Goal: Information Seeking & Learning: Learn about a topic

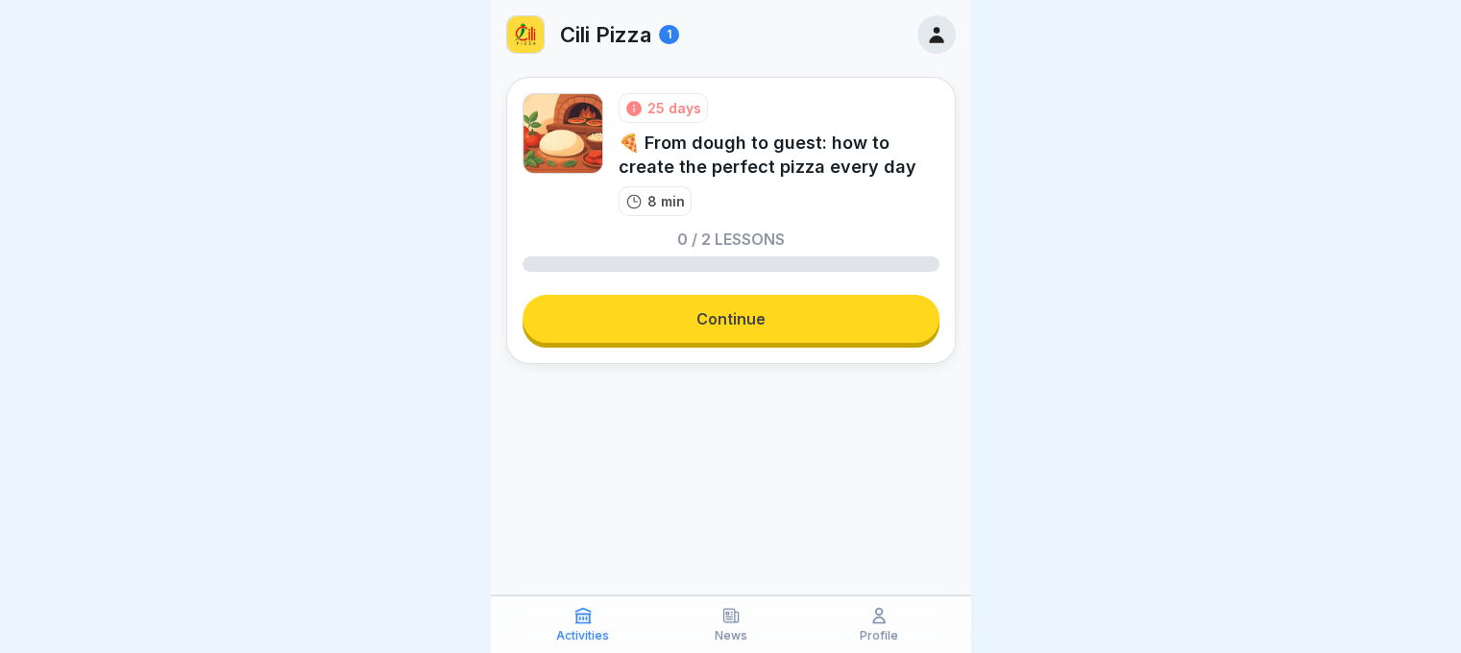
click at [730, 336] on link "Continue" at bounding box center [731, 319] width 417 height 48
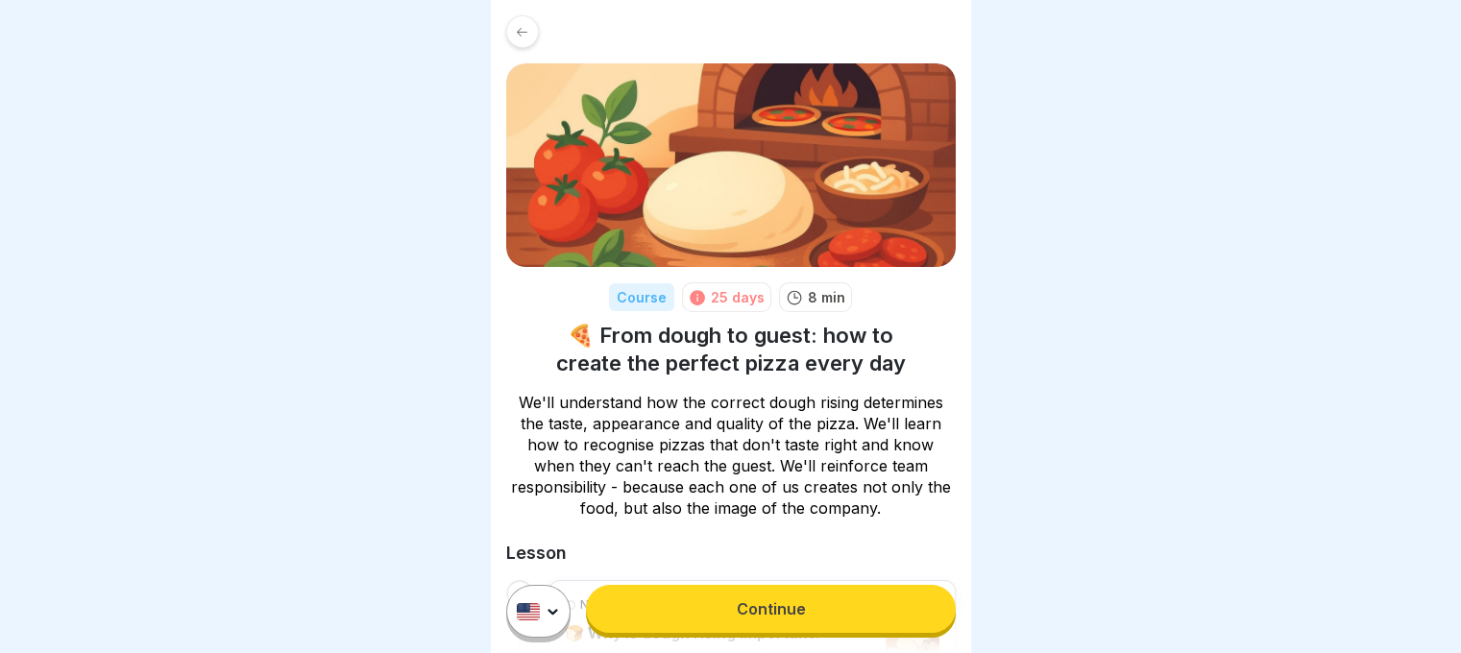
click at [788, 628] on link "Continue" at bounding box center [770, 609] width 369 height 48
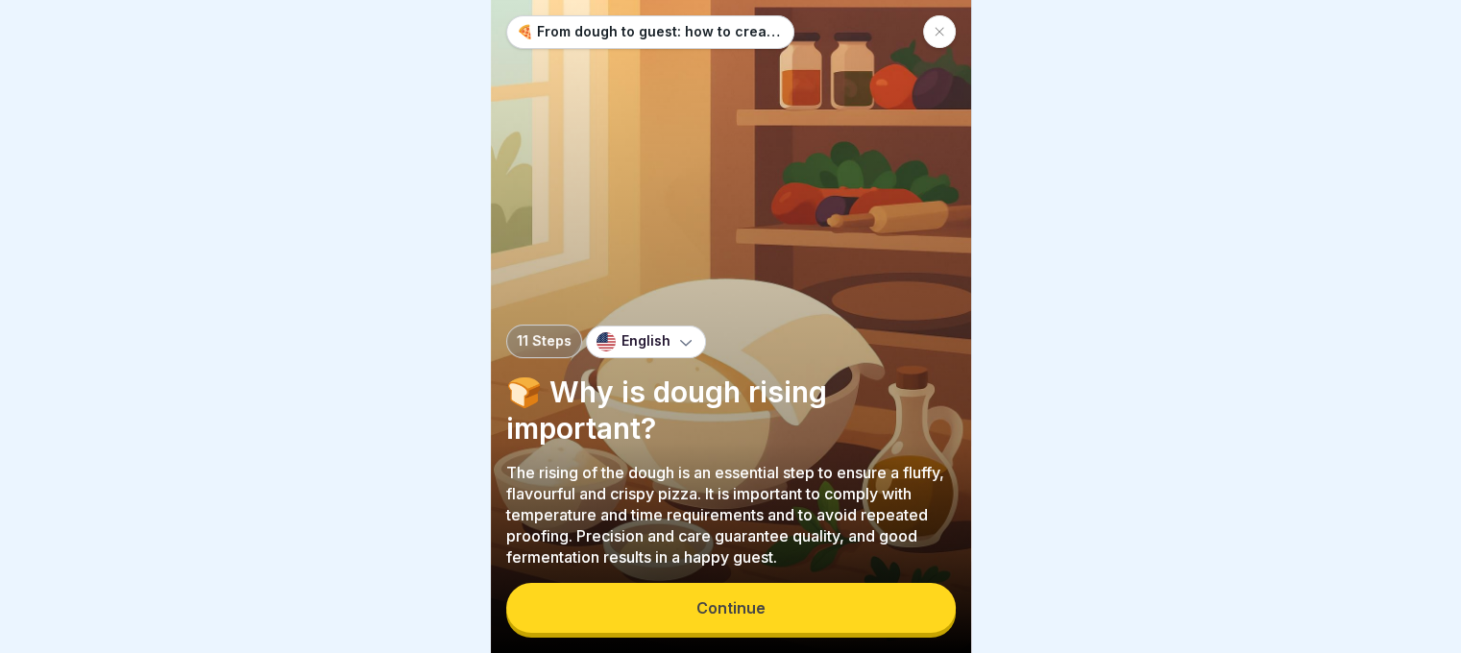
click at [742, 608] on button "Continue" at bounding box center [731, 608] width 450 height 50
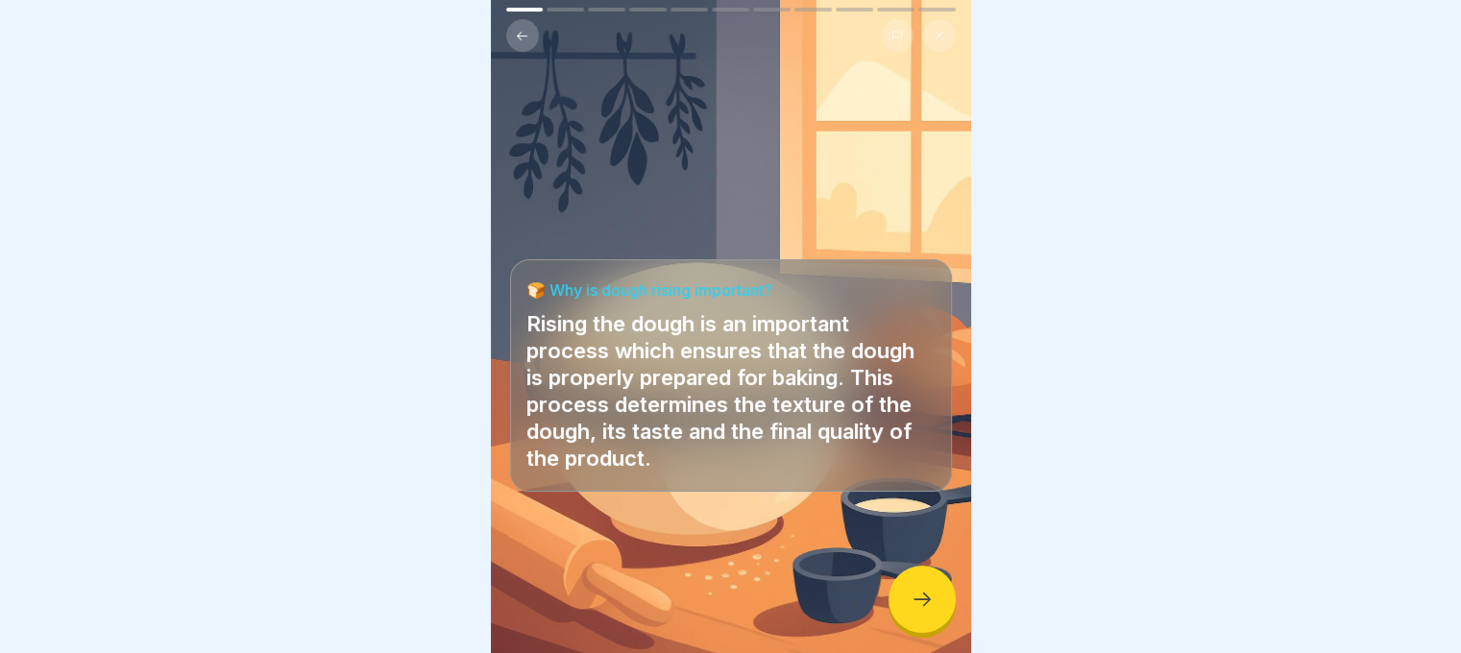
scroll to position [14, 0]
click at [922, 601] on icon at bounding box center [922, 599] width 23 height 23
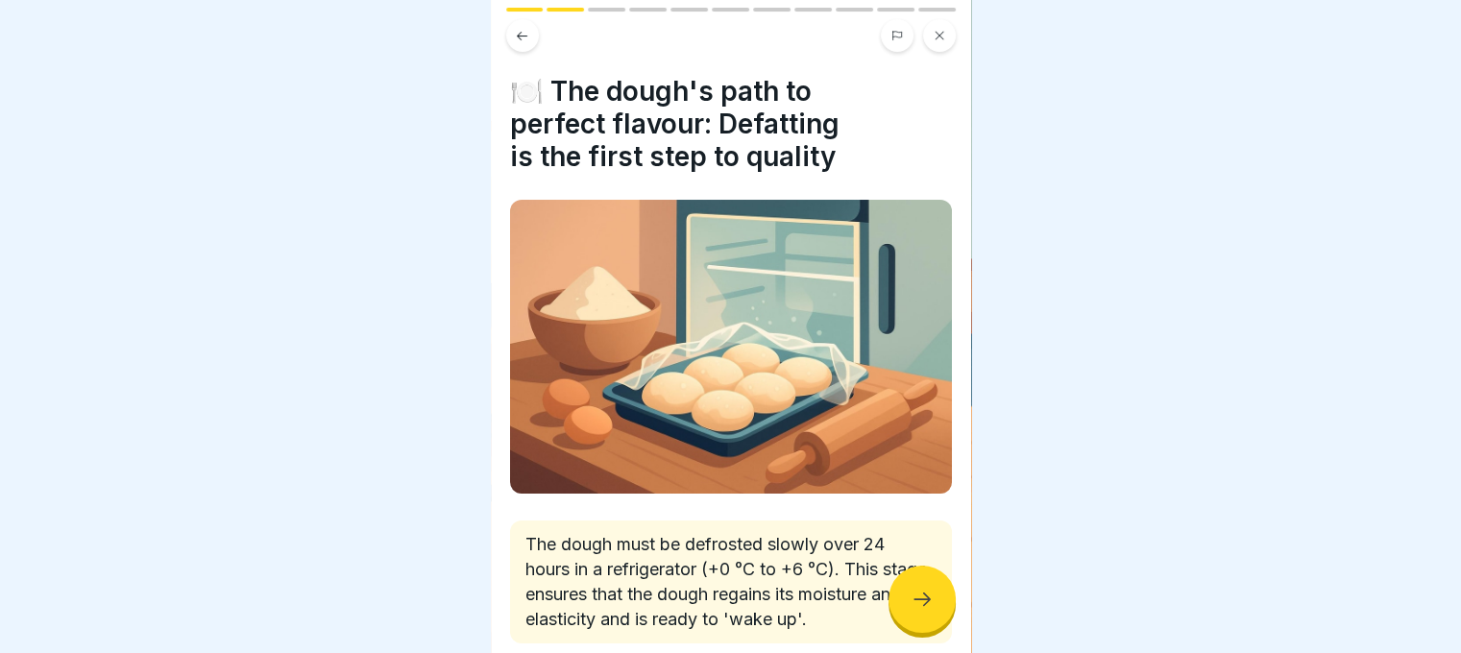
click at [914, 595] on icon at bounding box center [922, 599] width 23 height 23
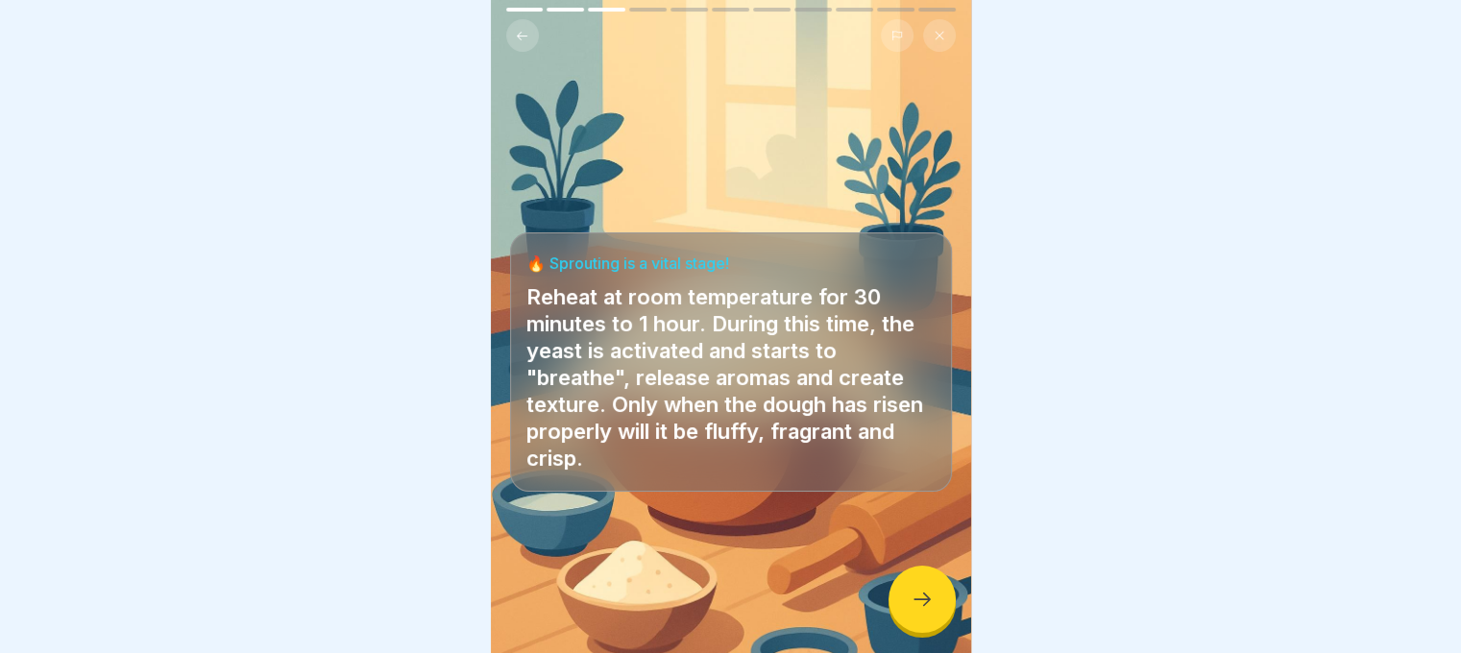
click at [915, 592] on icon at bounding box center [922, 599] width 23 height 23
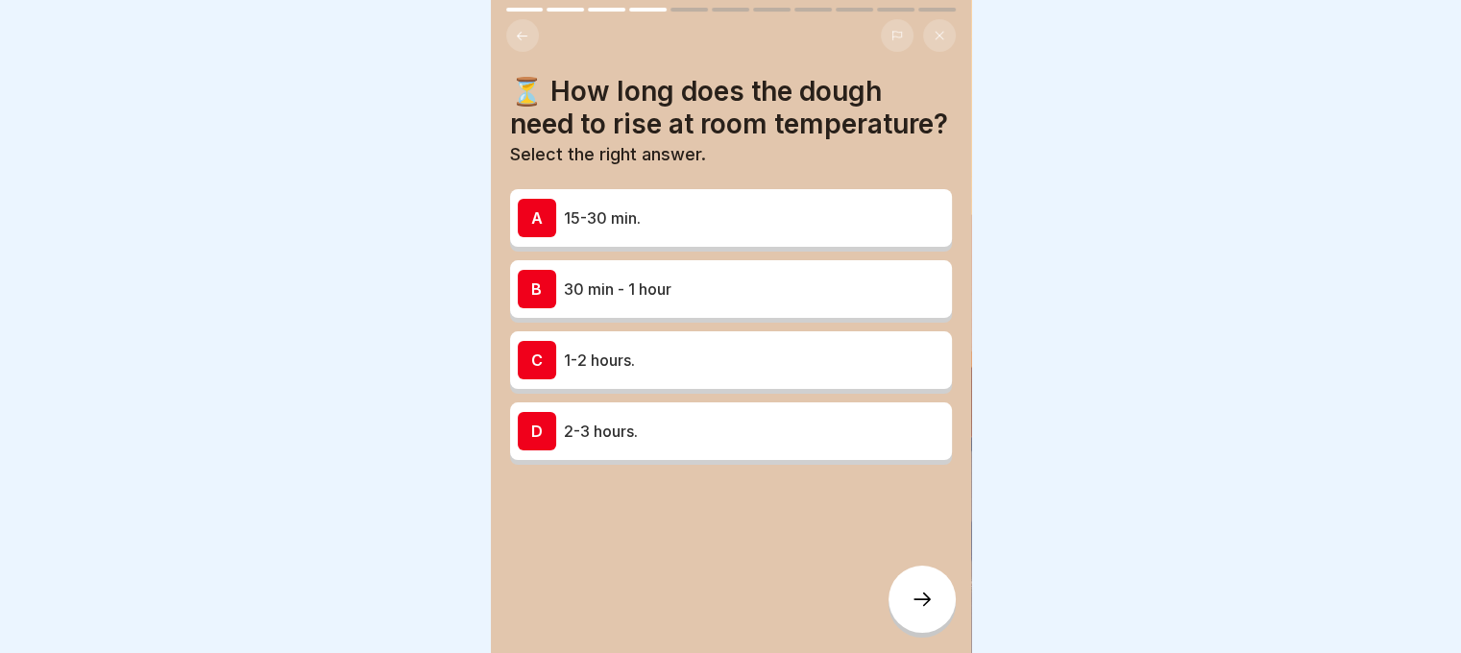
click at [797, 301] on p "30 min - 1 hour" at bounding box center [754, 289] width 380 height 23
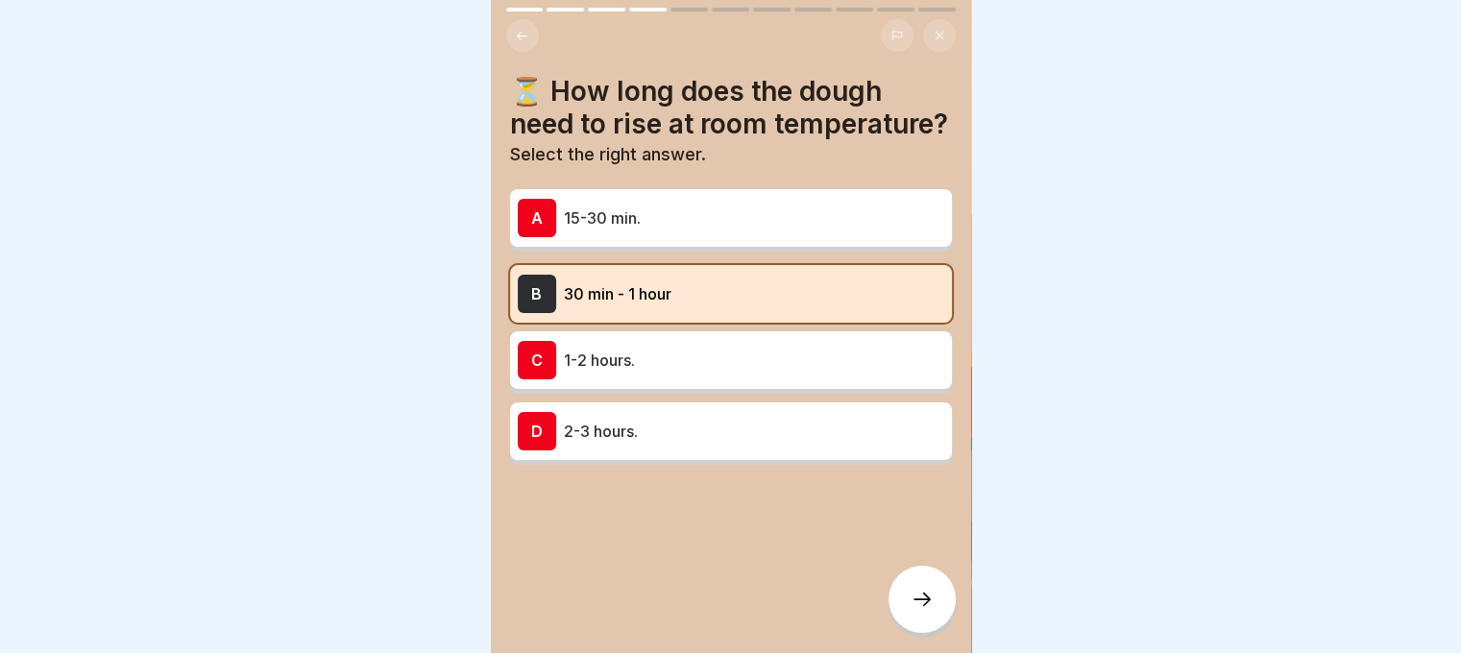
click at [898, 606] on div at bounding box center [922, 599] width 67 height 67
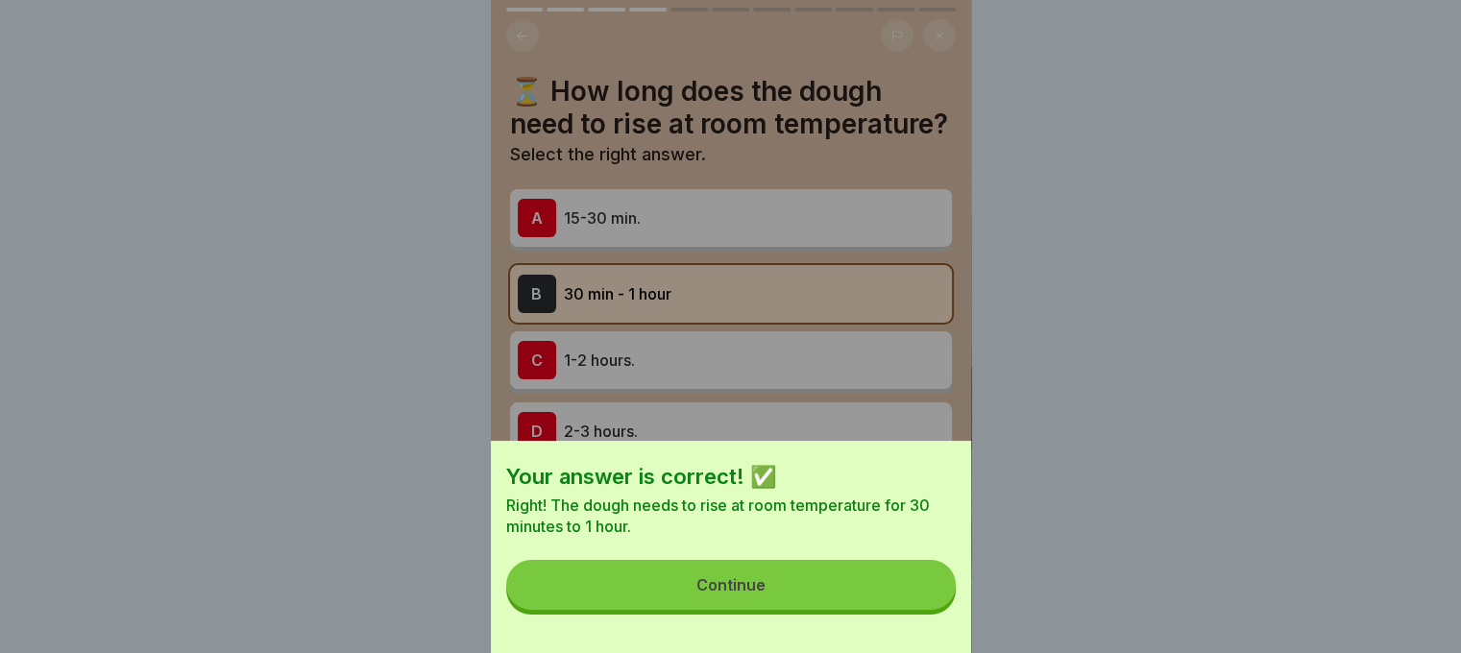
click at [849, 604] on button "Continue" at bounding box center [731, 585] width 450 height 50
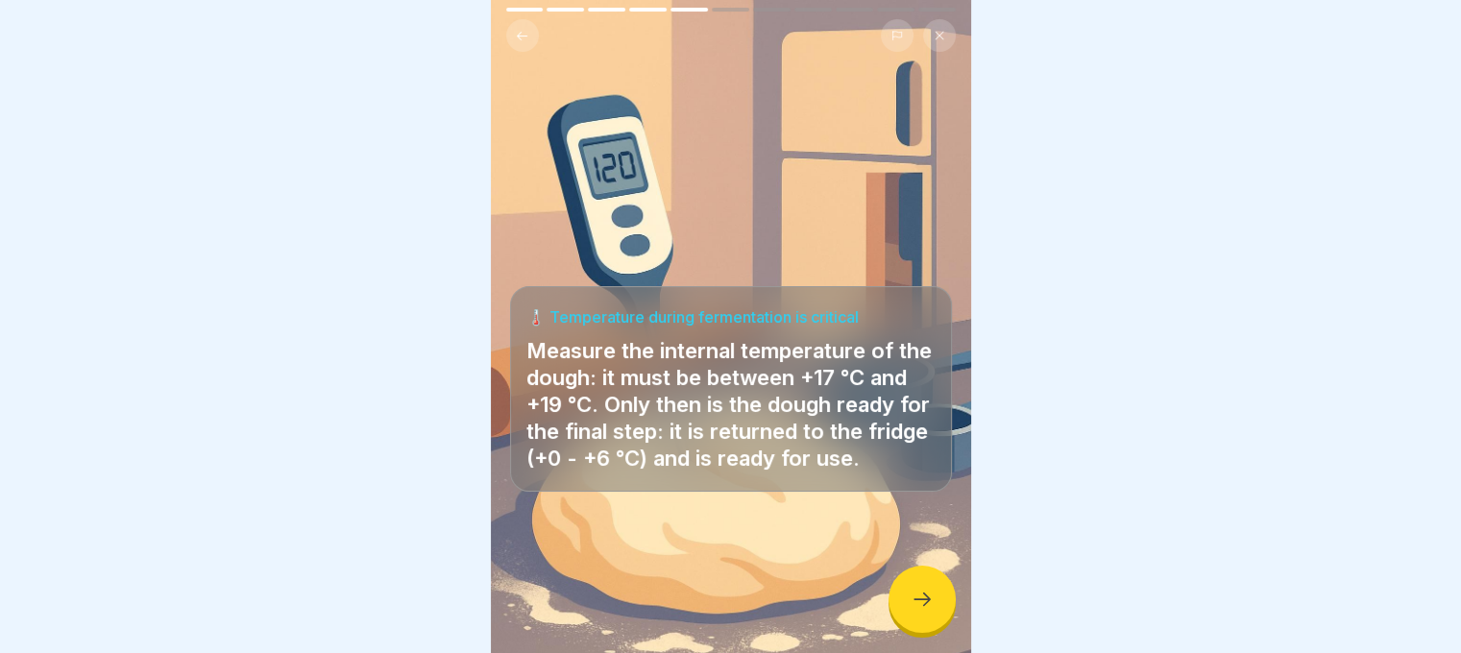
click at [911, 593] on icon at bounding box center [922, 599] width 23 height 23
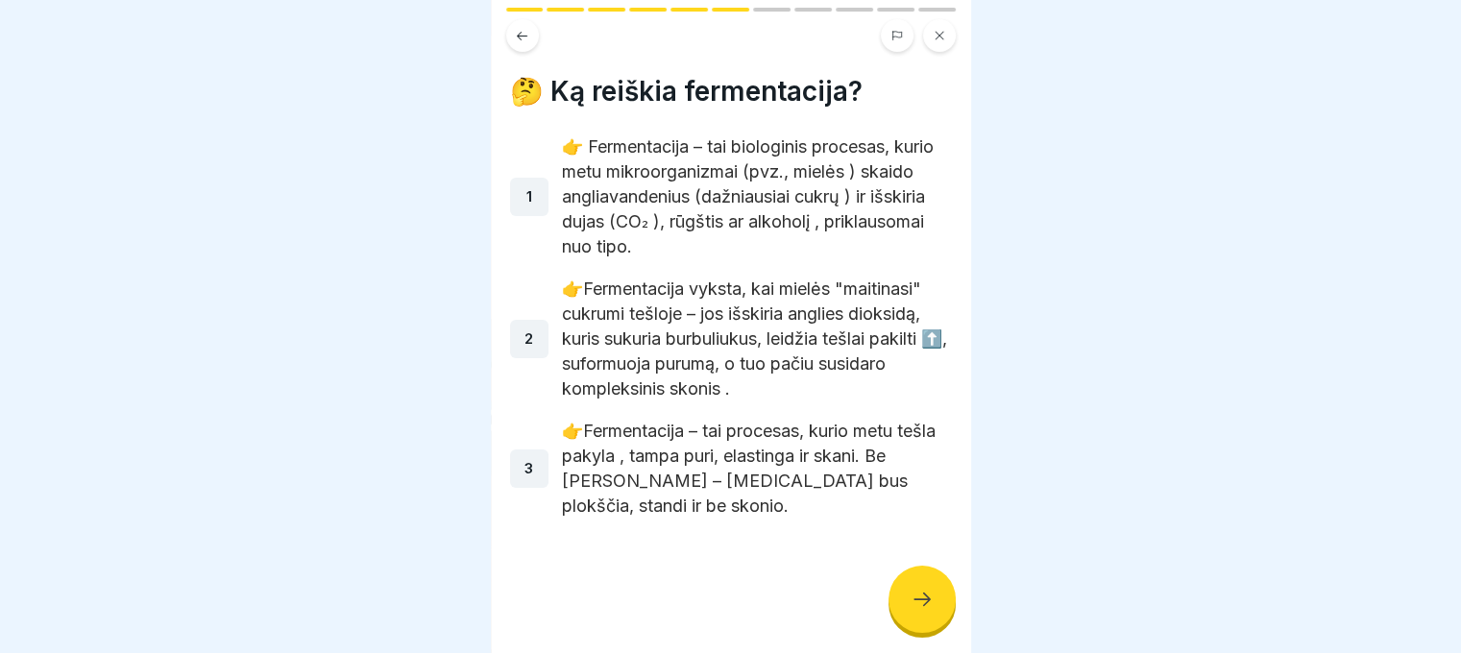
click at [911, 593] on icon at bounding box center [922, 599] width 23 height 23
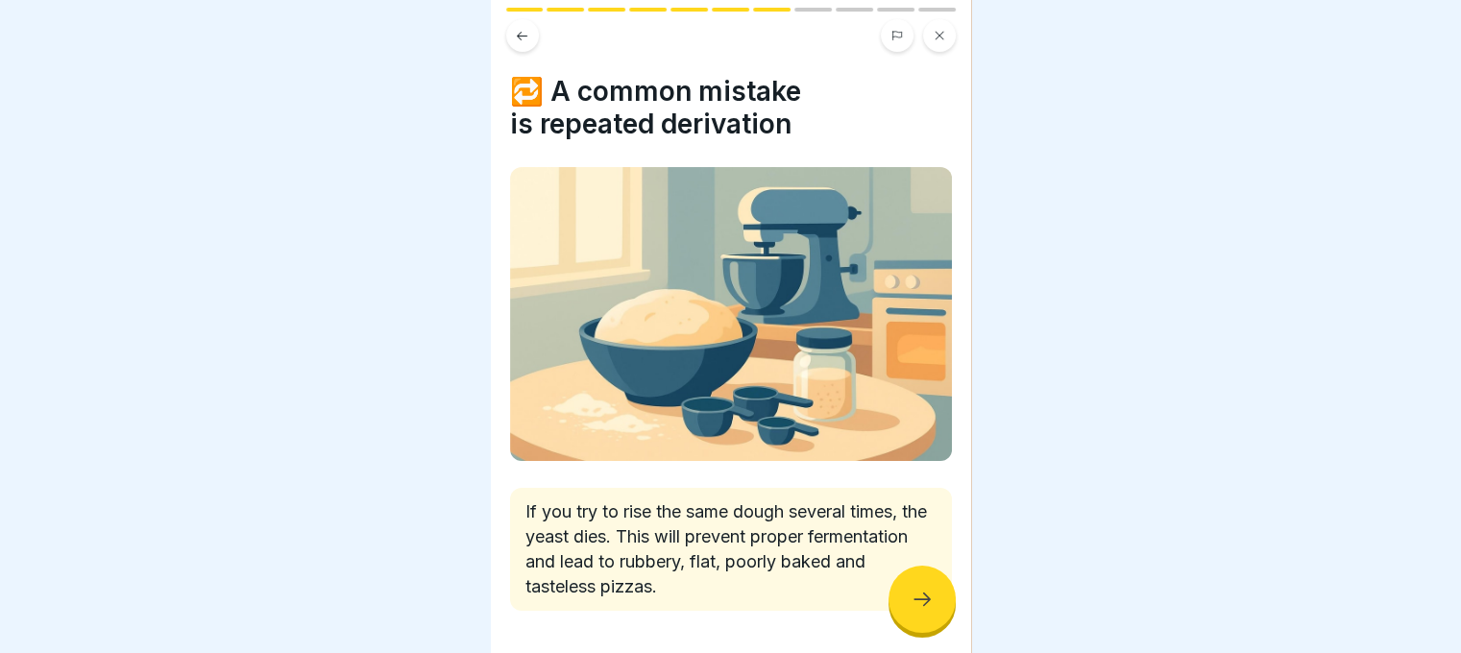
click at [911, 593] on icon at bounding box center [922, 599] width 23 height 23
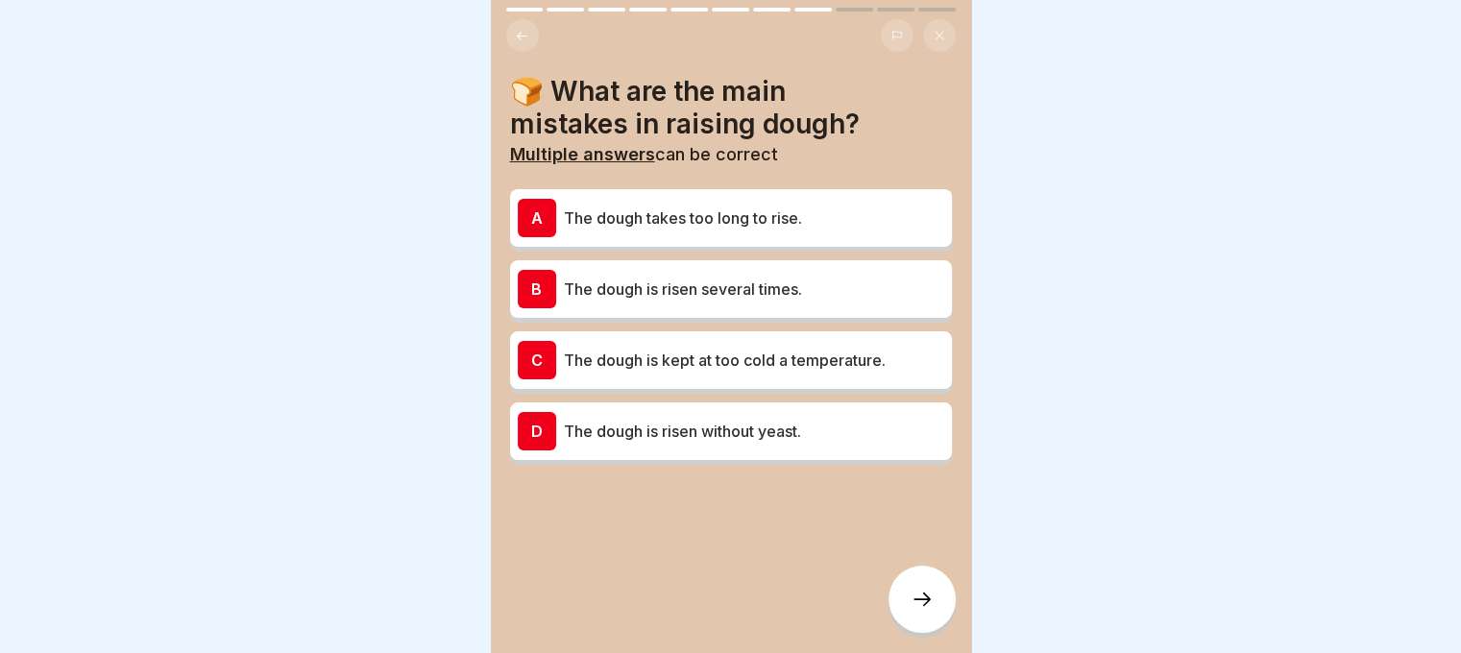
click at [684, 278] on p "The dough is risen several times." at bounding box center [754, 289] width 380 height 23
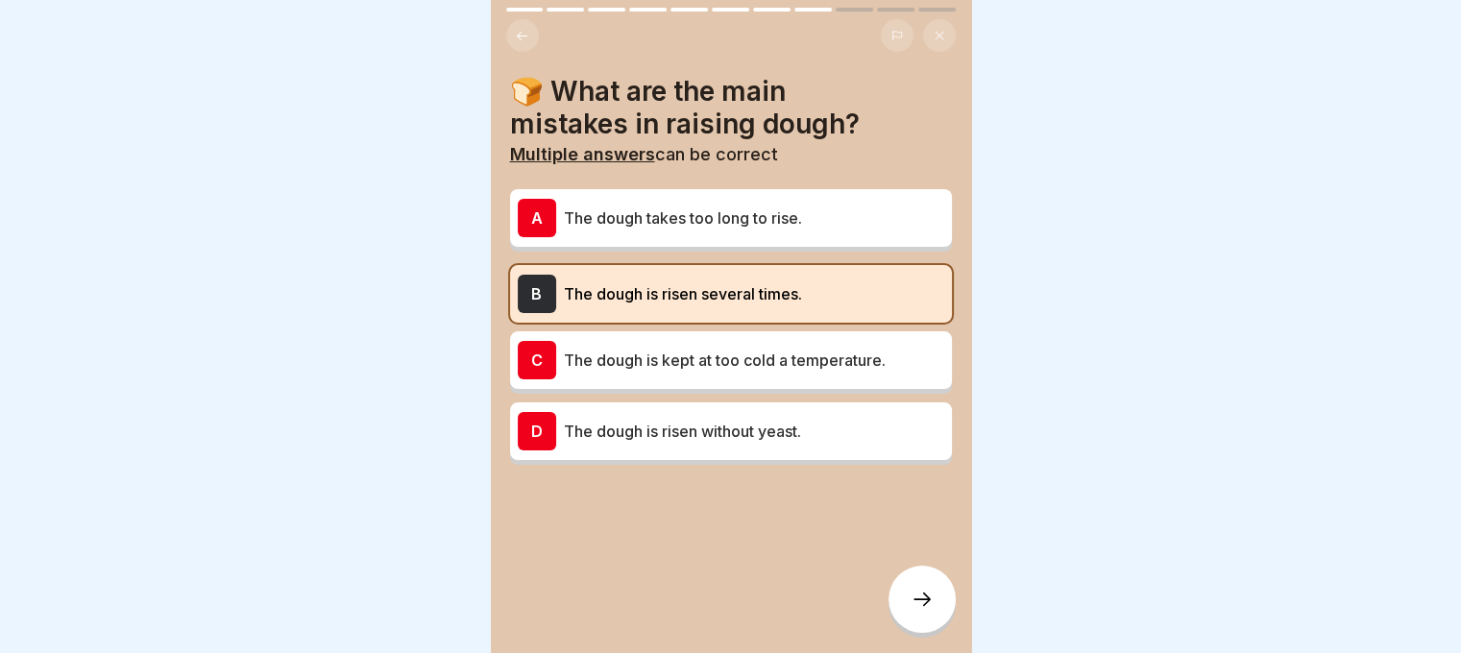
click at [926, 613] on div at bounding box center [922, 599] width 67 height 67
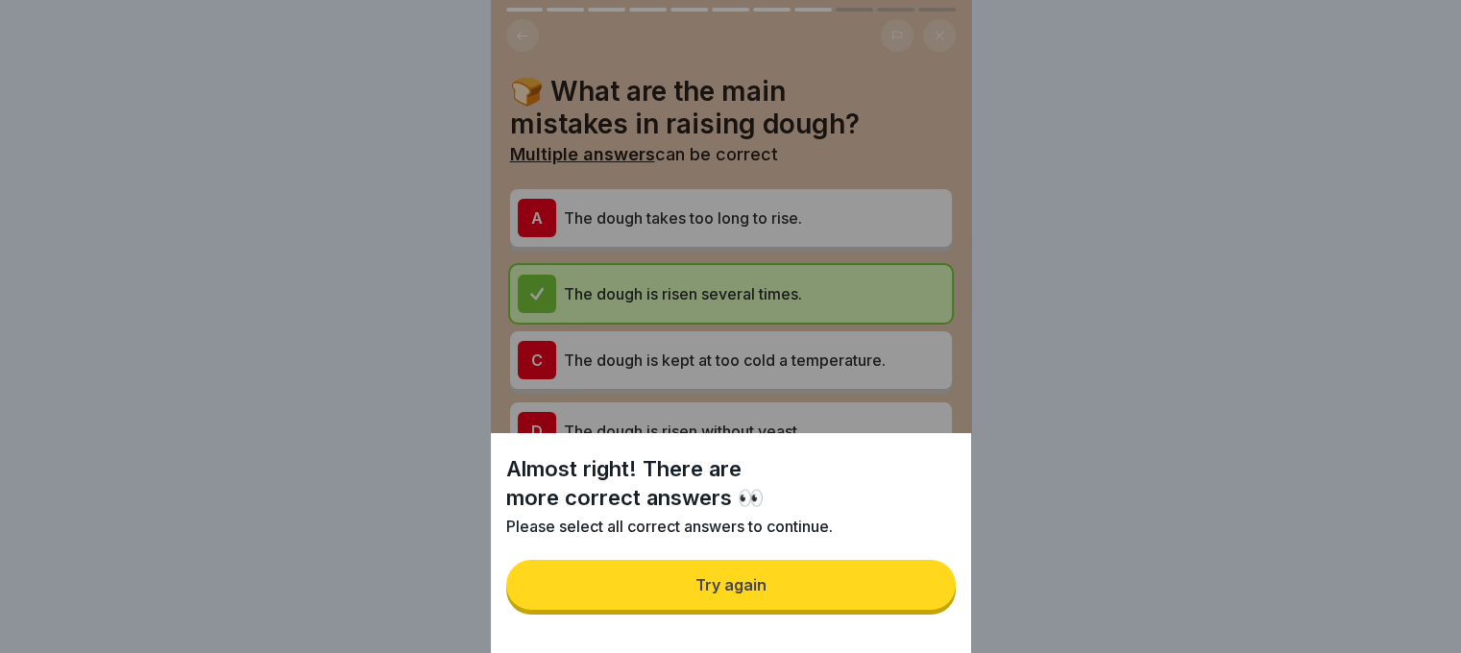
click at [907, 598] on button "Try again" at bounding box center [731, 585] width 450 height 50
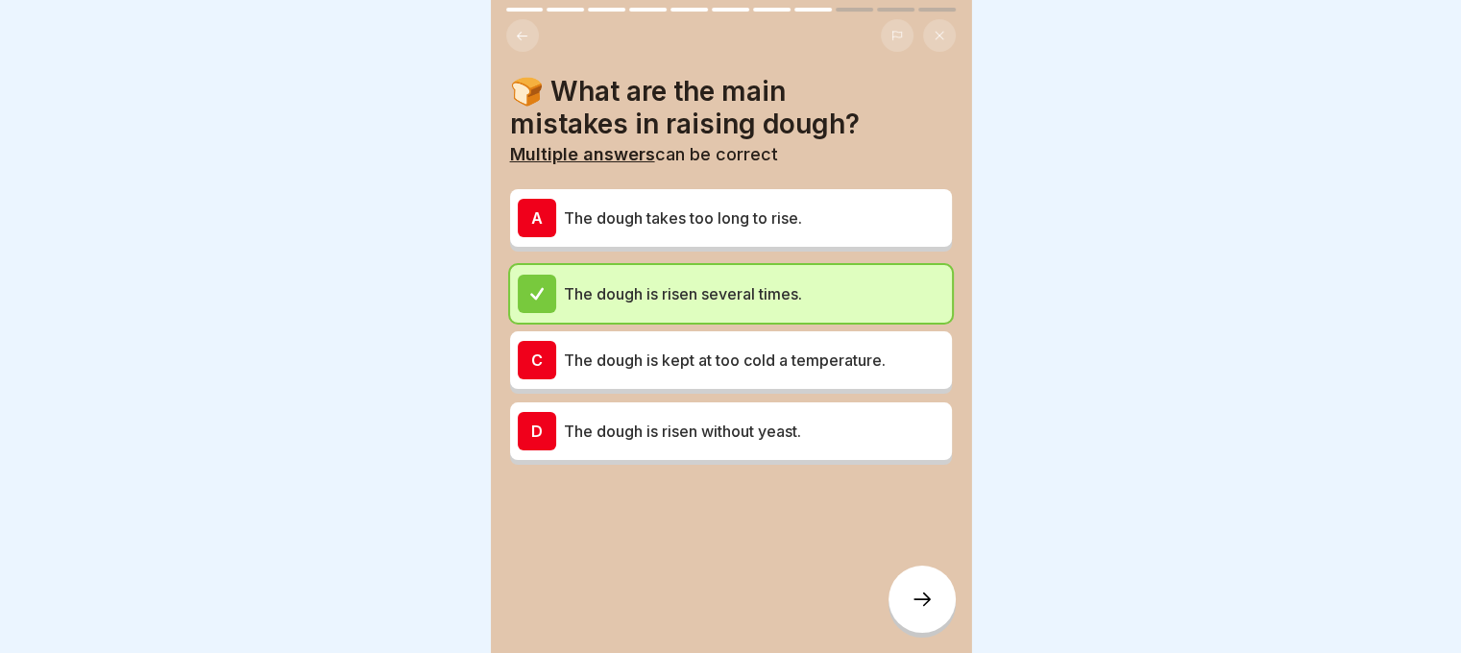
click at [778, 199] on div "A The dough takes too long to rise." at bounding box center [731, 218] width 426 height 38
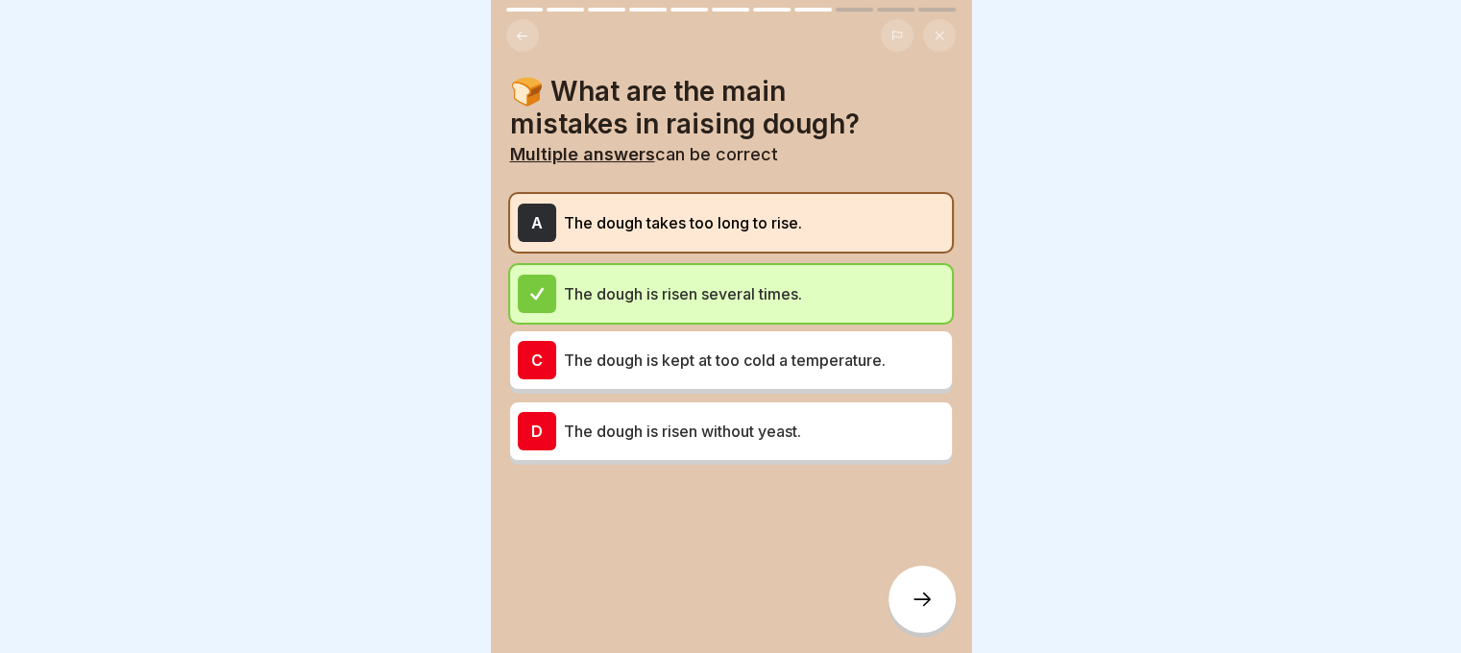
click at [933, 604] on icon at bounding box center [922, 599] width 23 height 23
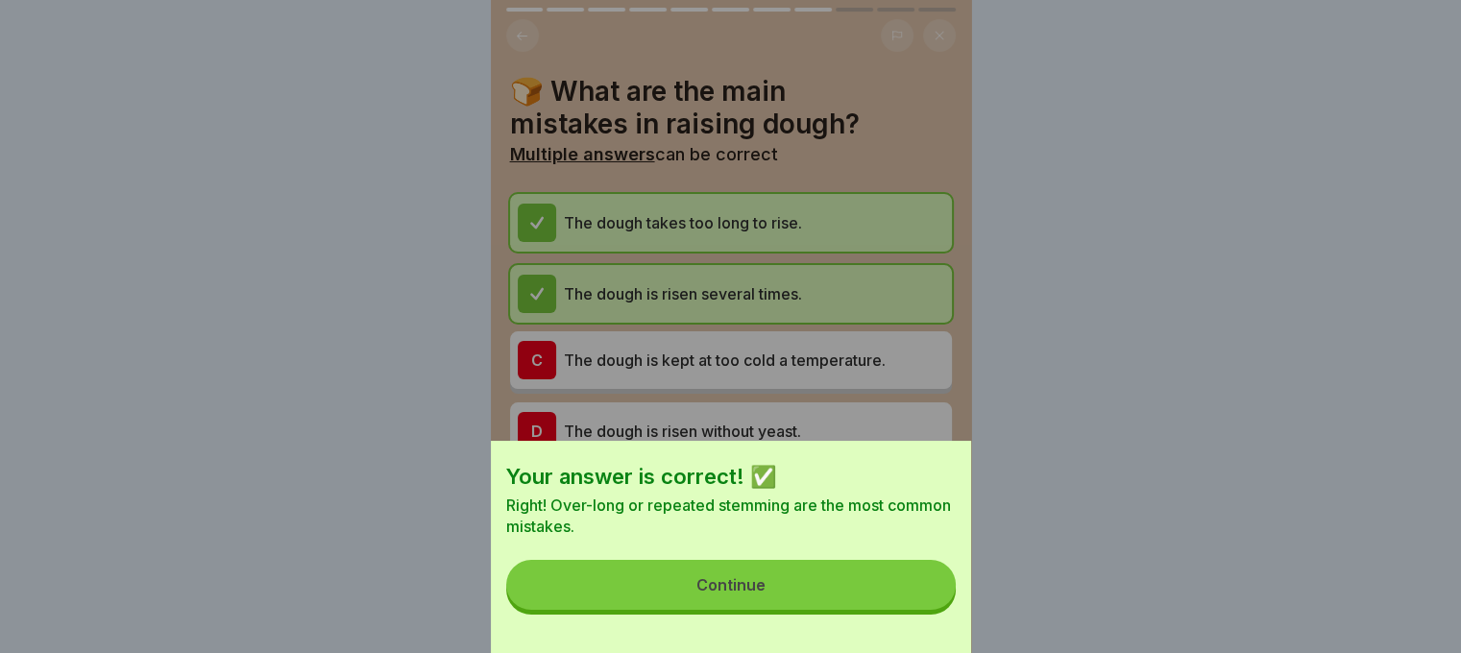
click at [836, 597] on button "Continue" at bounding box center [731, 585] width 450 height 50
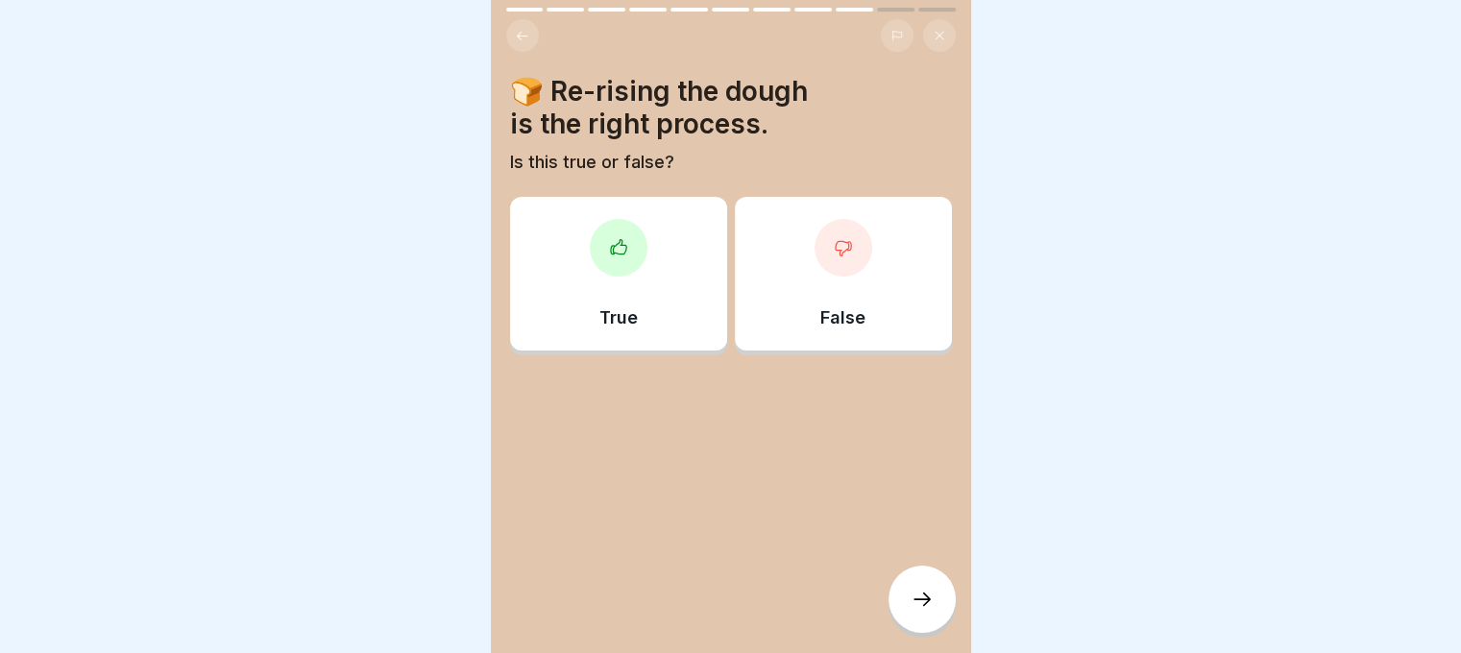
click at [814, 280] on div "False" at bounding box center [843, 274] width 217 height 154
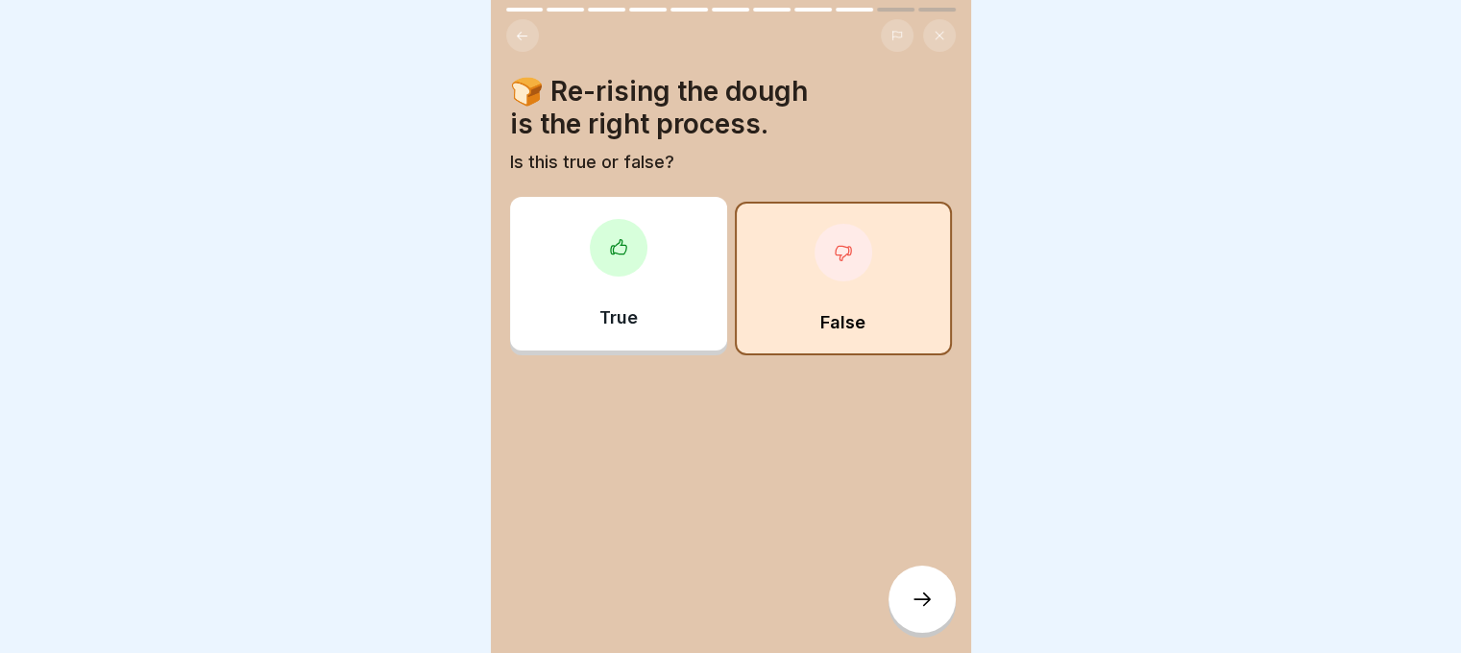
click at [920, 598] on icon at bounding box center [922, 599] width 23 height 23
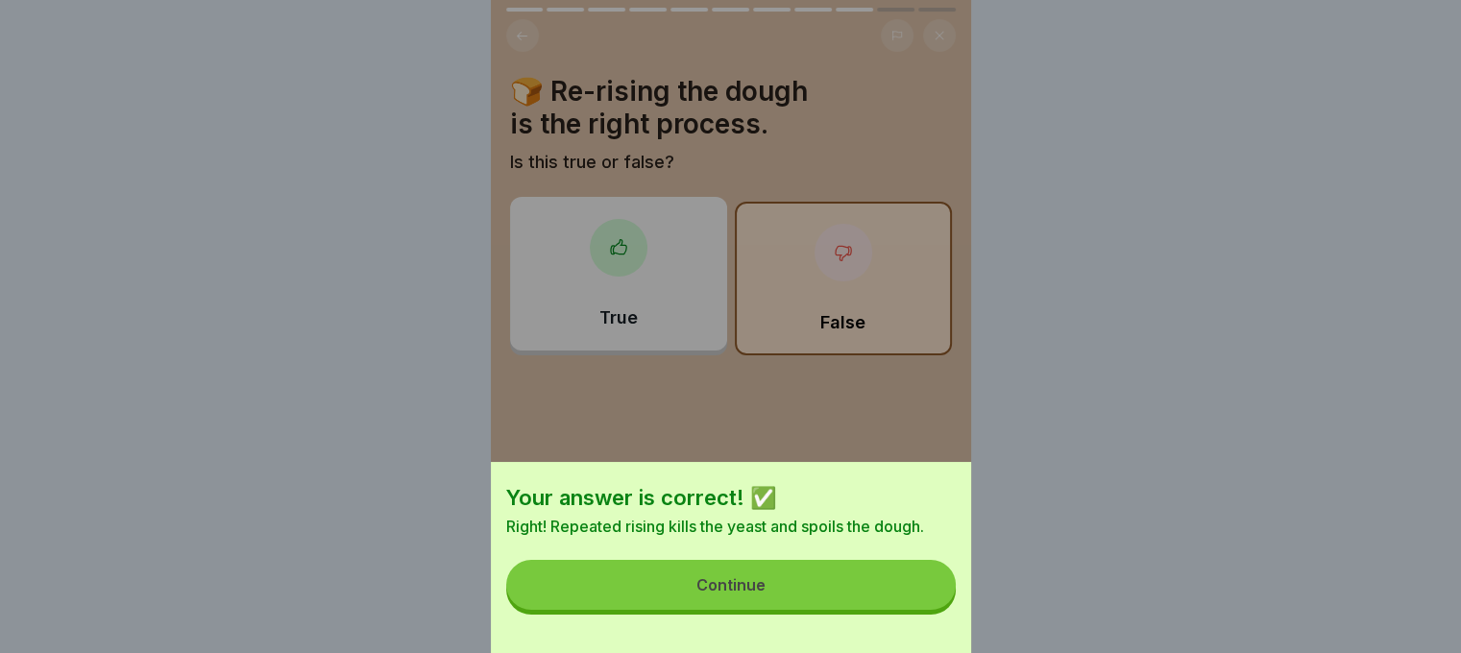
click at [894, 604] on button "Continue" at bounding box center [731, 585] width 450 height 50
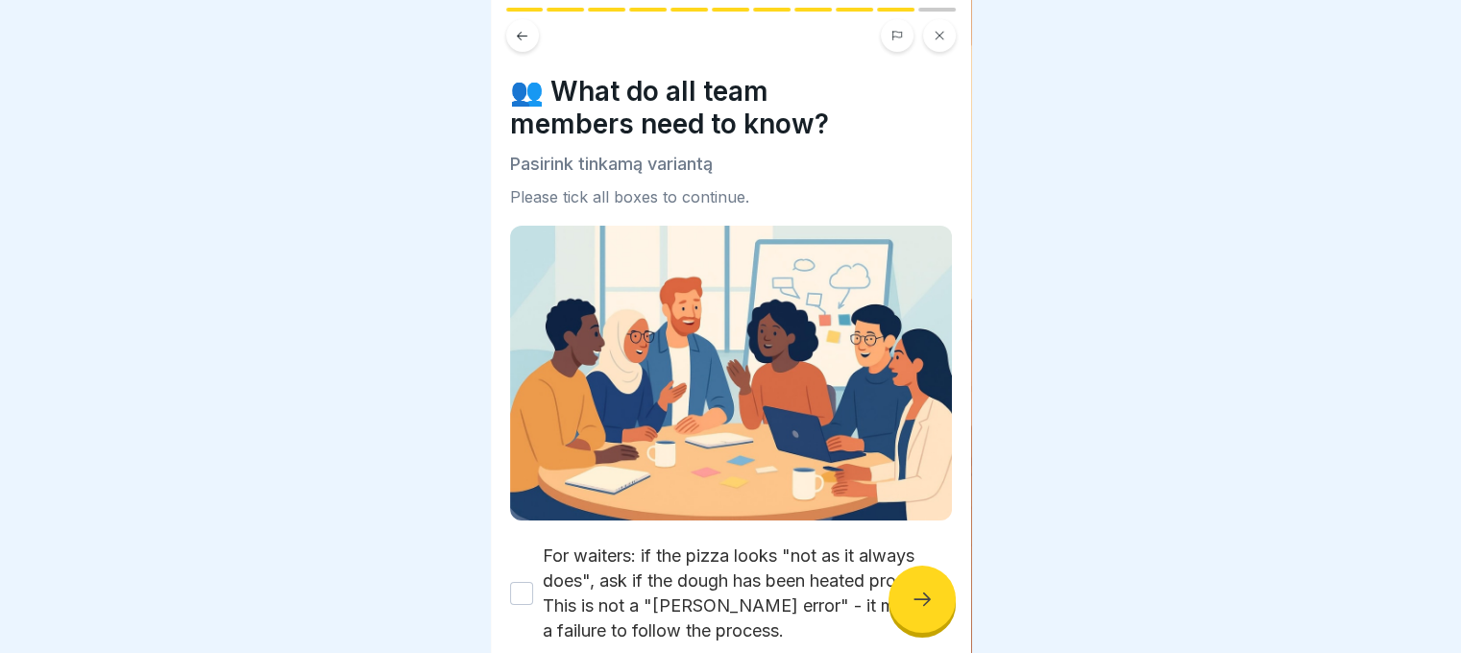
scroll to position [189, 0]
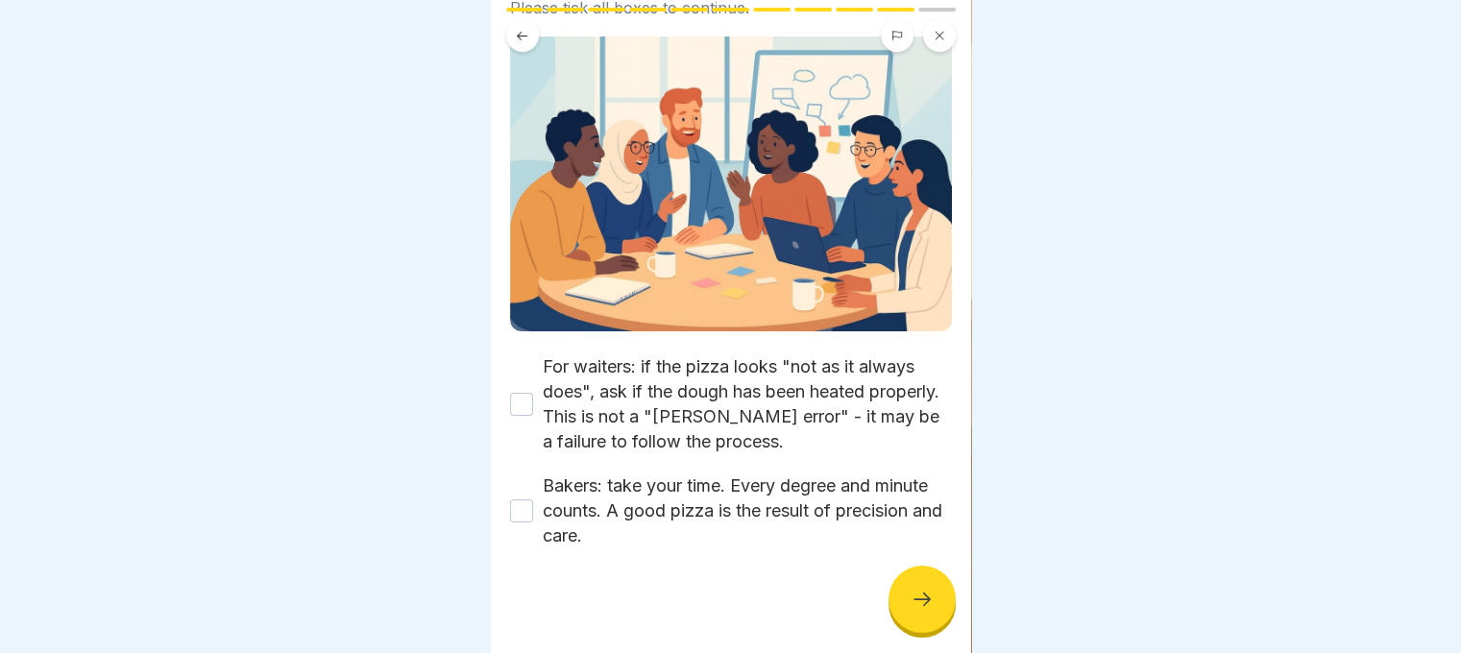
click at [522, 393] on button "For waiters: if the pizza looks "not as it always does", ask if the dough has b…" at bounding box center [521, 404] width 23 height 23
click at [523, 499] on button "Bakers: take your time. Every degree and minute counts. A good pizza is the res…" at bounding box center [521, 510] width 23 height 23
click at [943, 602] on div at bounding box center [922, 599] width 67 height 67
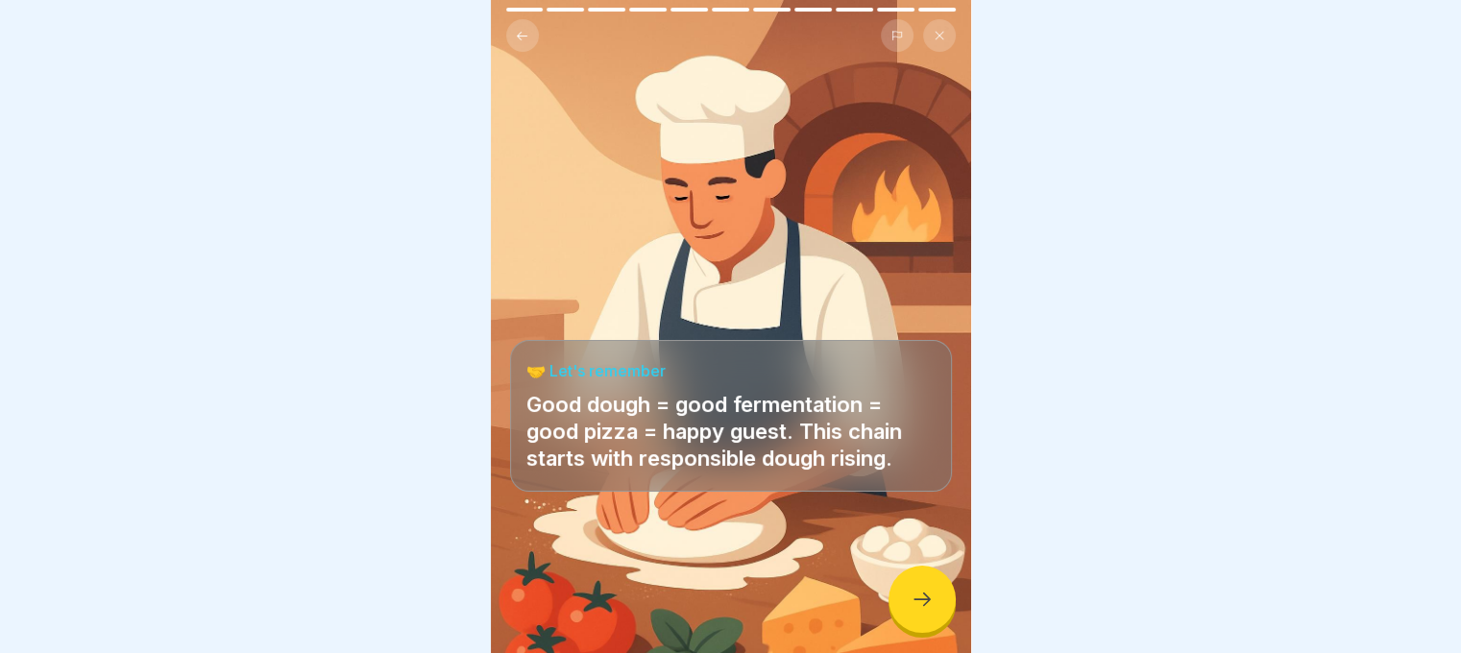
click at [918, 606] on icon at bounding box center [922, 599] width 23 height 23
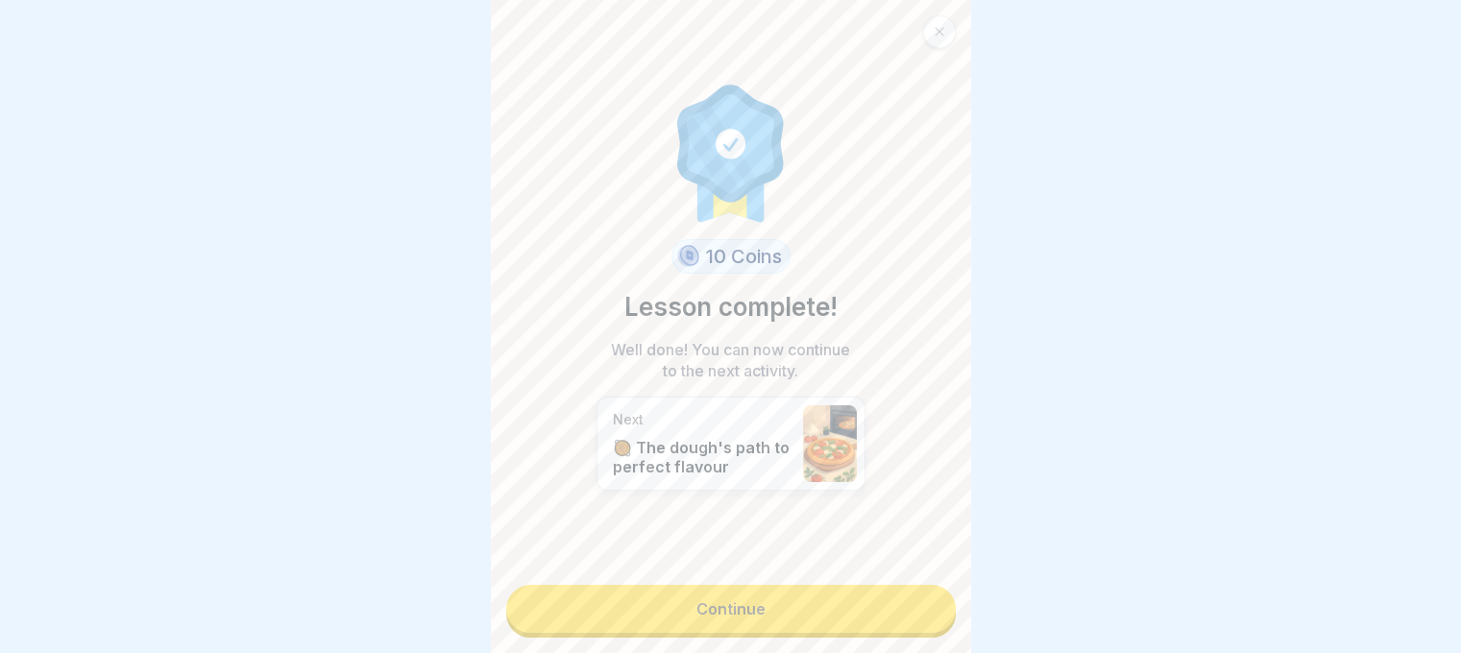
click at [806, 596] on link "Continue" at bounding box center [731, 609] width 450 height 48
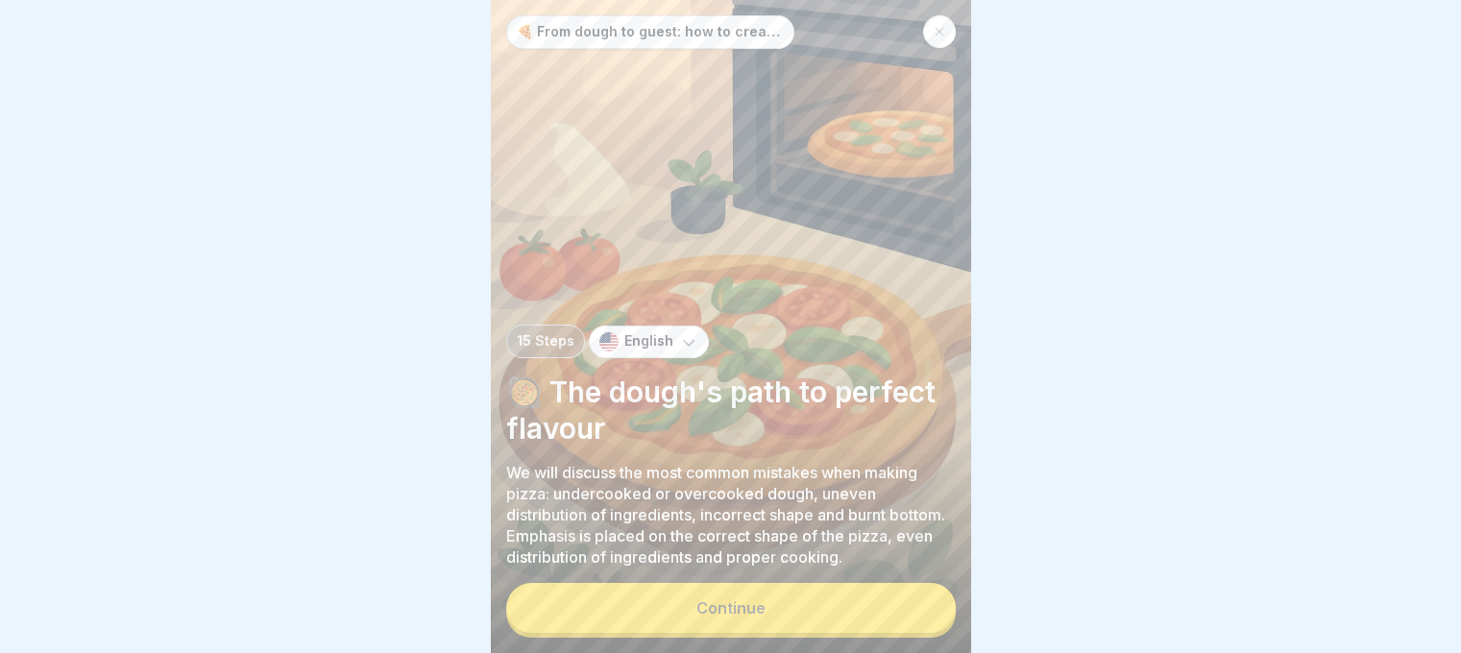
scroll to position [14, 0]
click at [789, 610] on button "Continue" at bounding box center [731, 608] width 450 height 50
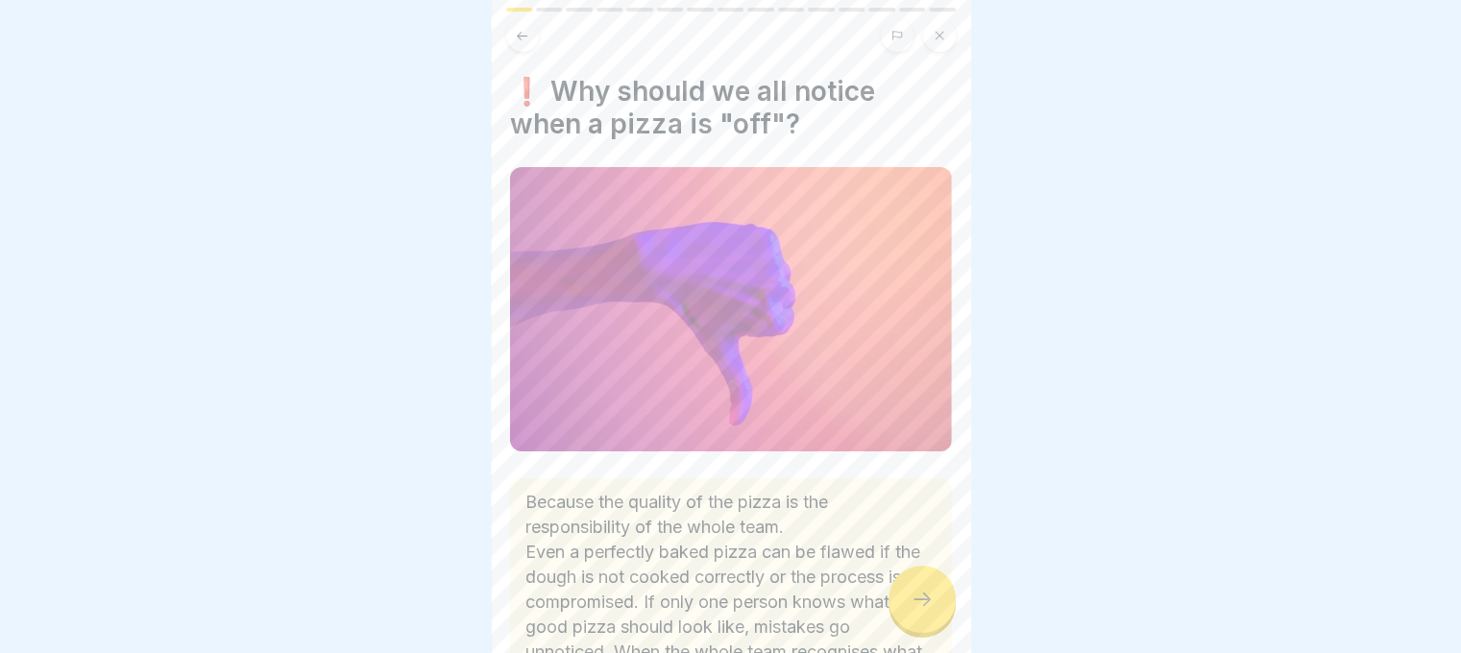
scroll to position [204, 0]
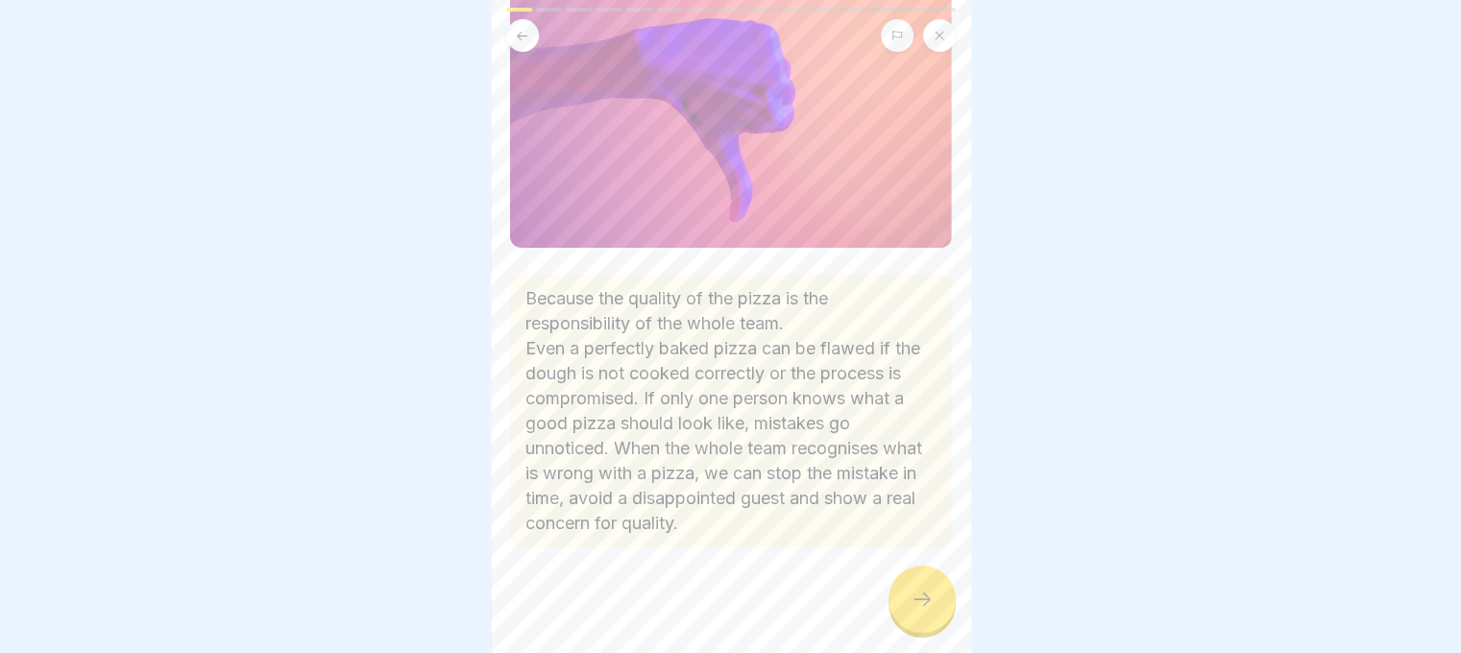
click at [931, 598] on icon at bounding box center [922, 599] width 23 height 23
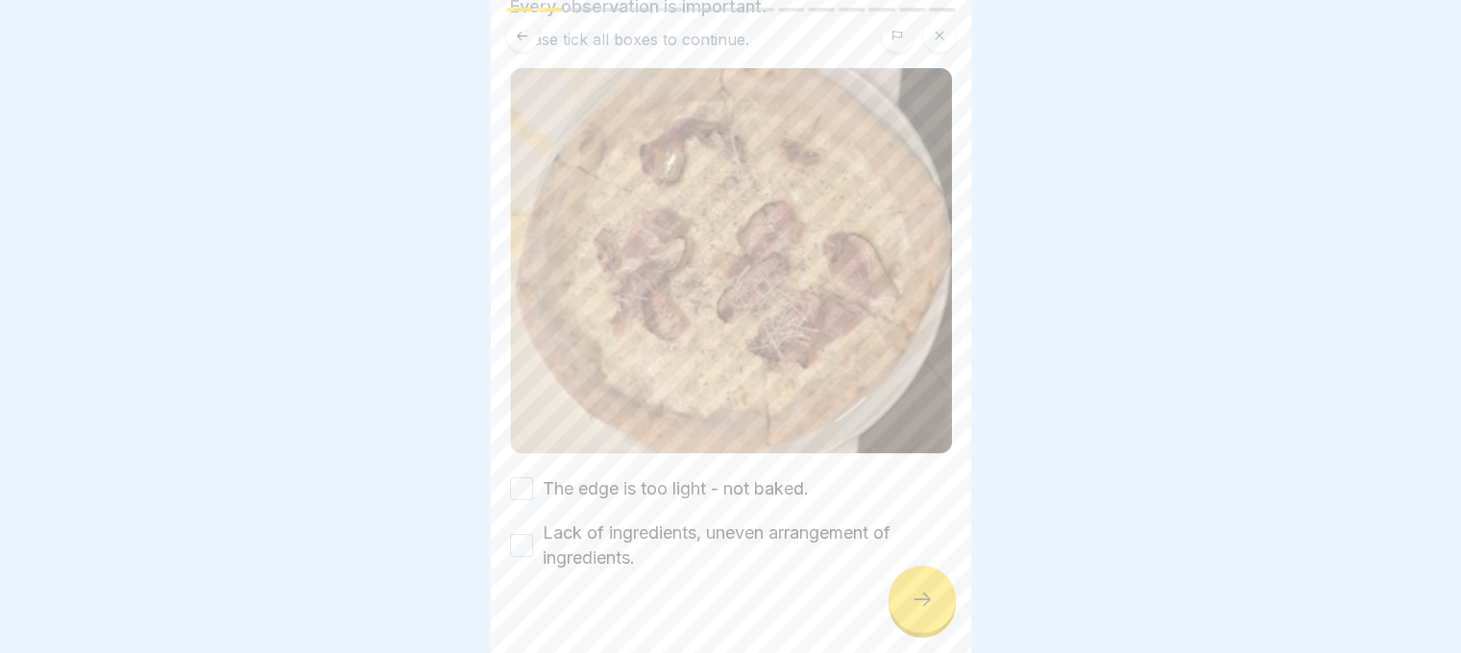
scroll to position [177, 0]
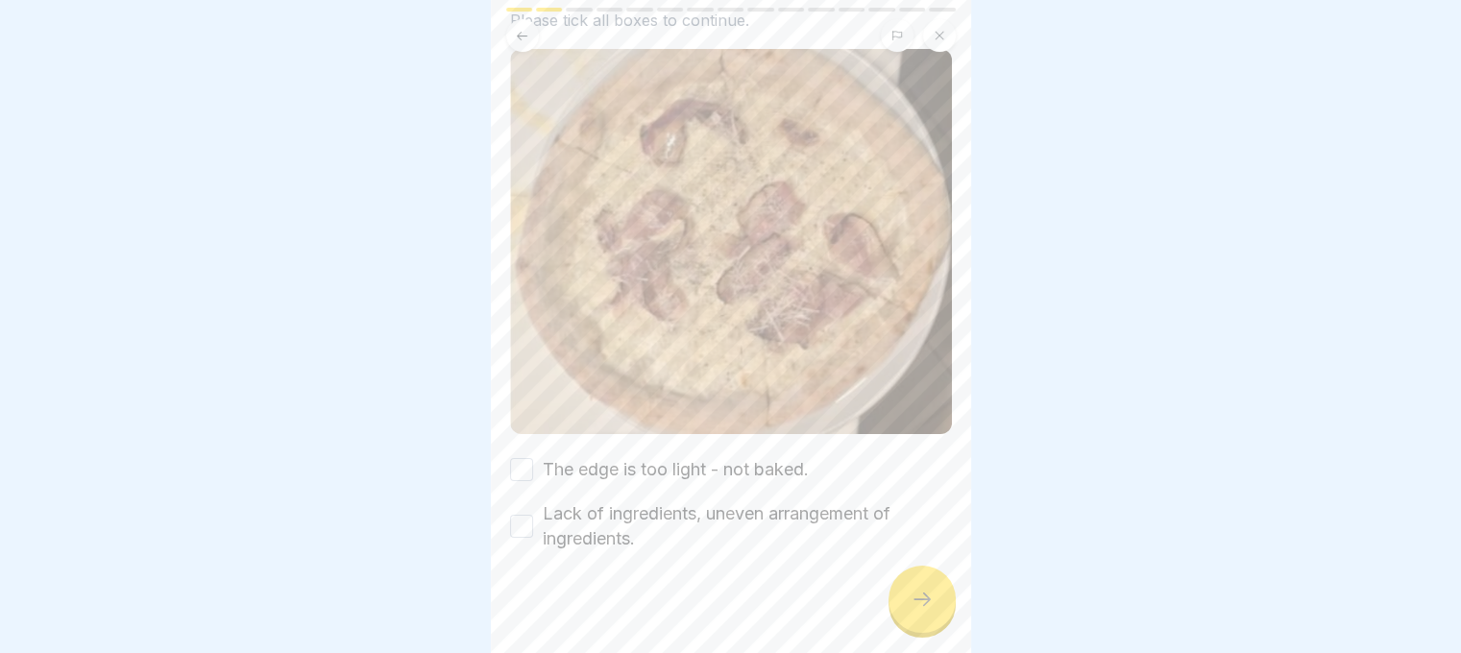
click at [521, 458] on button "The edge is too light - not baked." at bounding box center [521, 469] width 23 height 23
click at [524, 515] on button "Lack of ingredients, uneven arrangement of ingredients." at bounding box center [521, 526] width 23 height 23
click at [901, 614] on div at bounding box center [922, 599] width 67 height 67
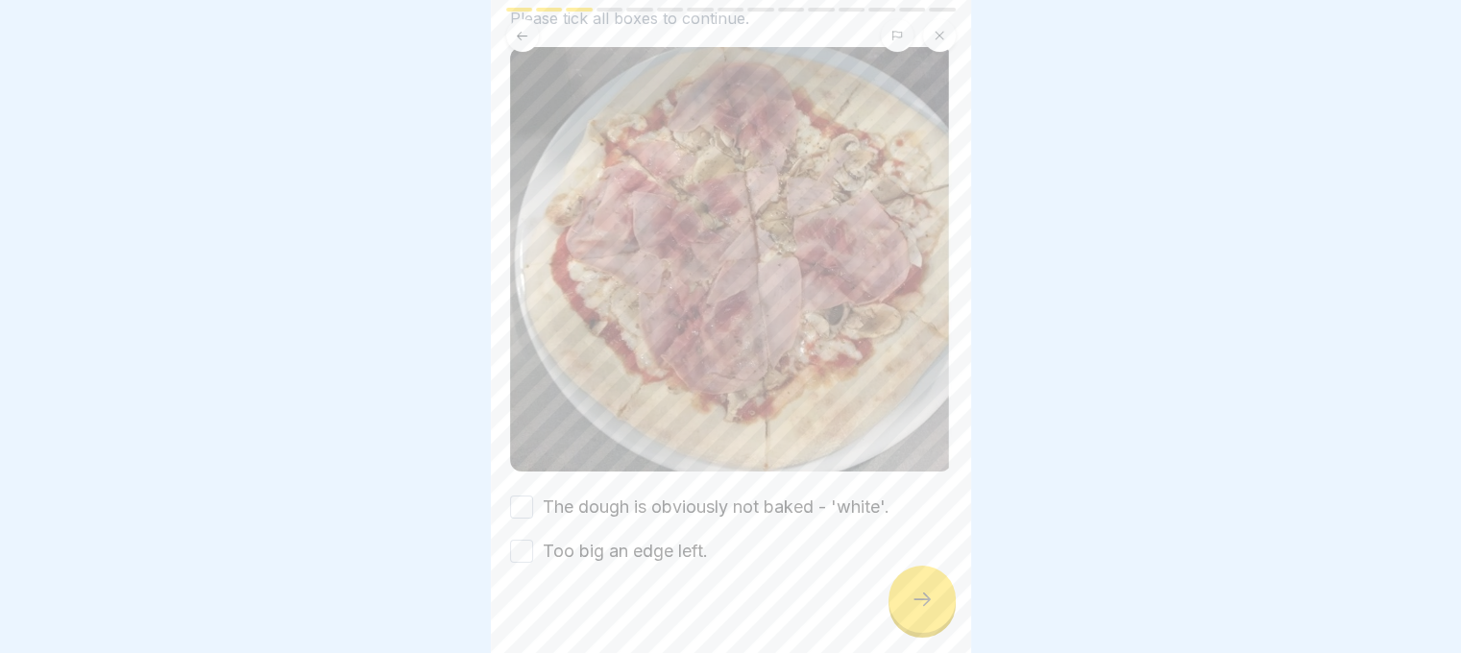
scroll to position [215, 0]
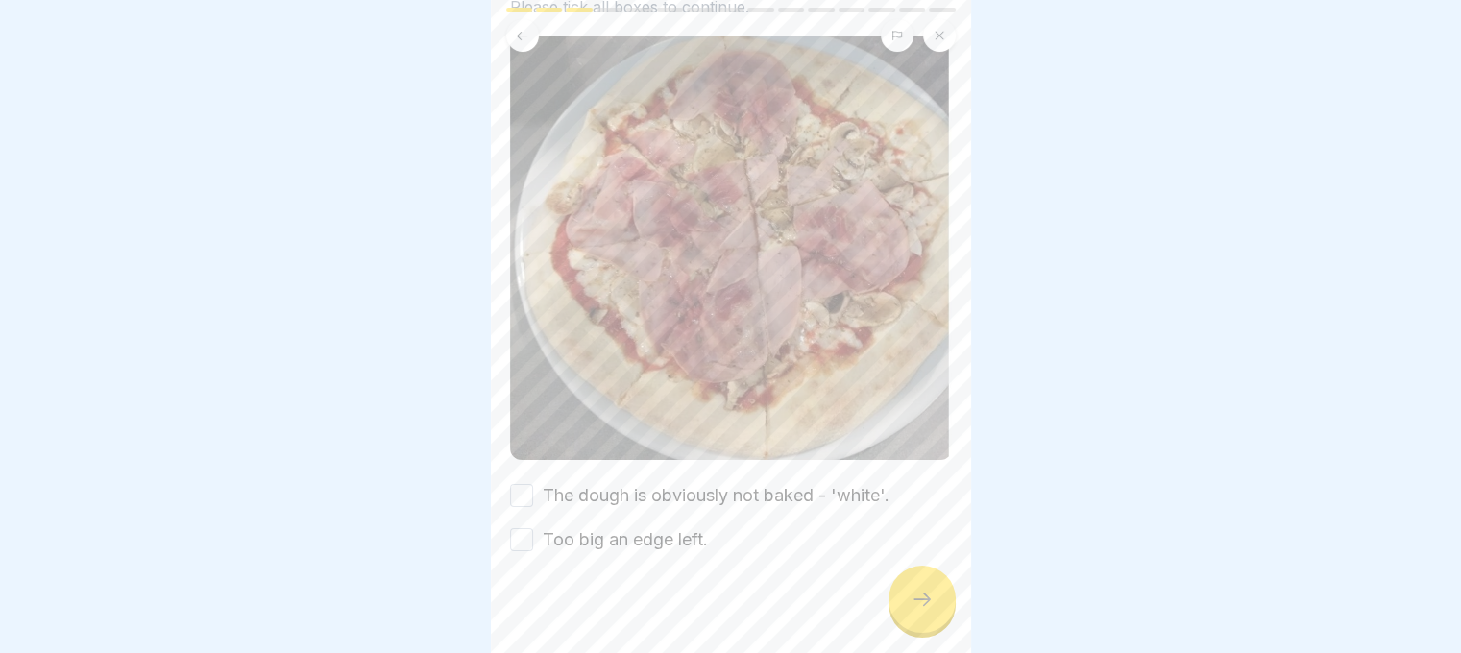
click at [512, 484] on button "The dough is obviously not baked - 'white'." at bounding box center [521, 495] width 23 height 23
click at [520, 528] on button "Too big an edge left." at bounding box center [521, 539] width 23 height 23
click at [924, 606] on icon at bounding box center [922, 599] width 23 height 23
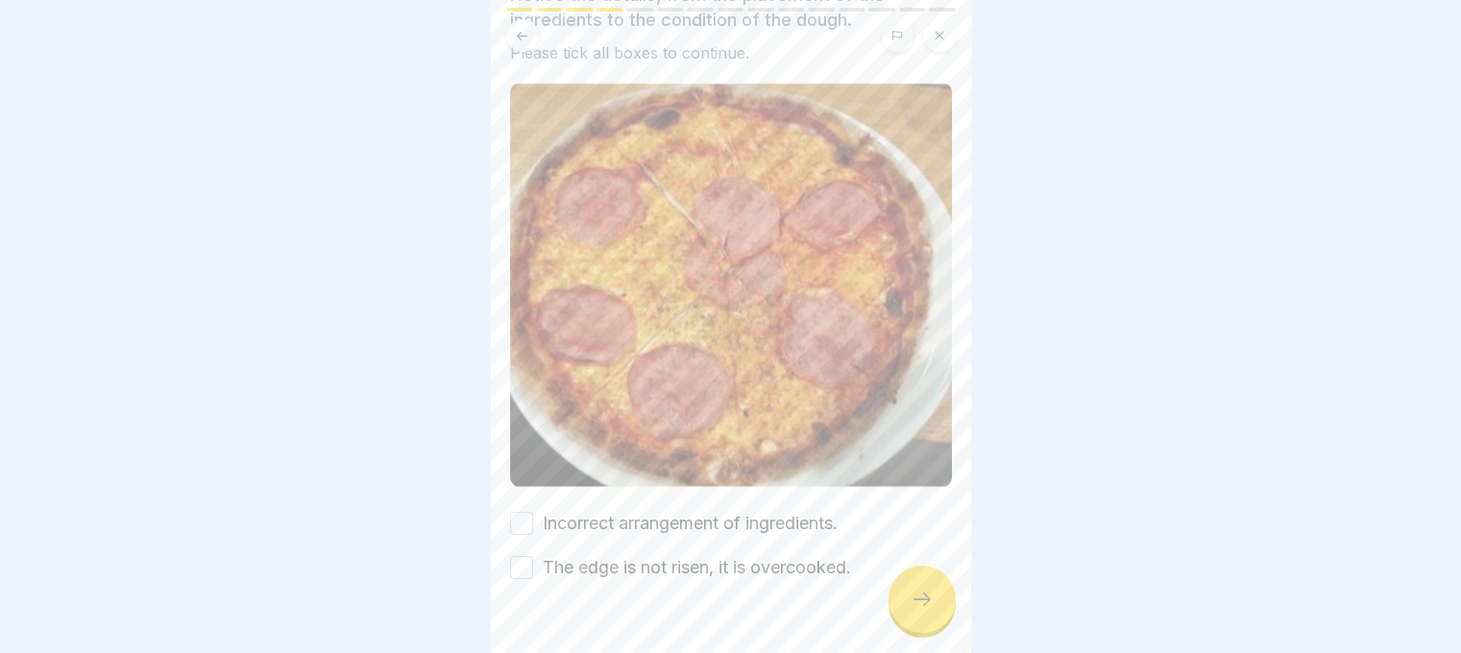
scroll to position [197, 0]
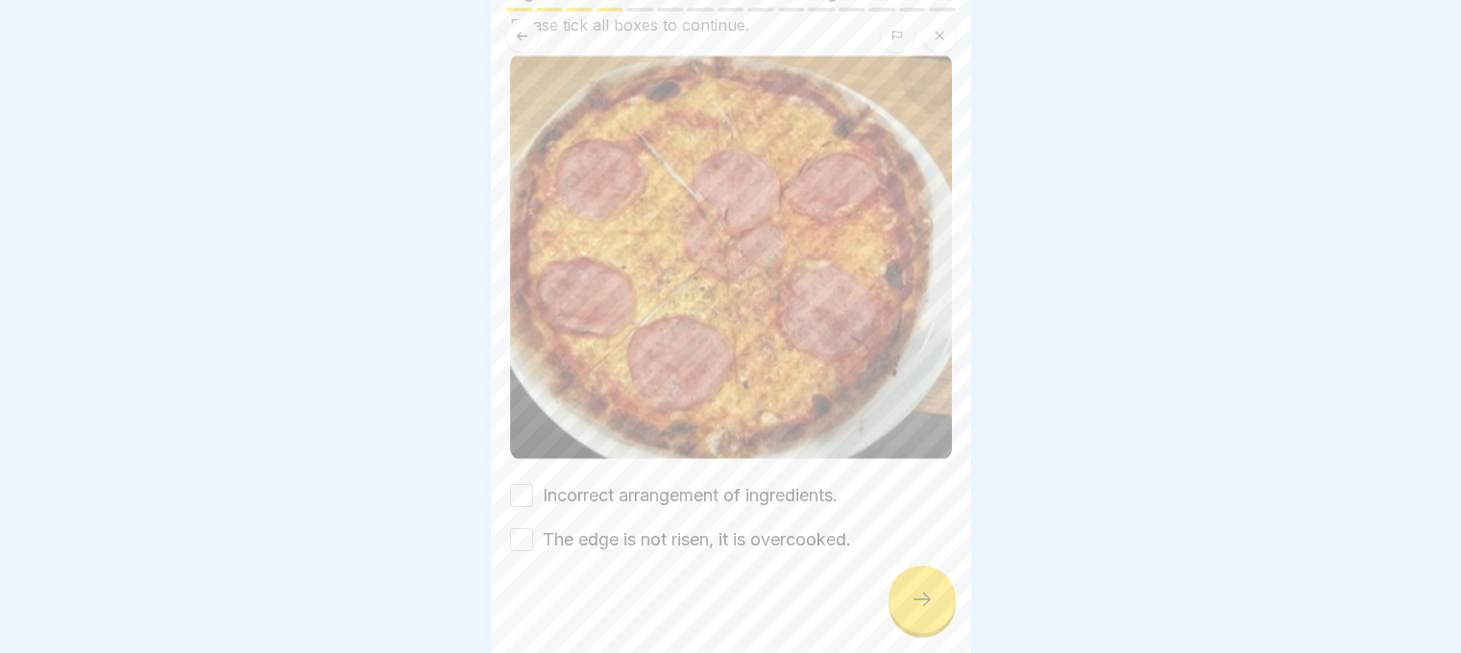
click at [524, 484] on button "Incorrect arrangement of ingredients." at bounding box center [521, 495] width 23 height 23
click at [527, 528] on button "The edge is not risen, it is overcooked." at bounding box center [521, 539] width 23 height 23
click at [938, 610] on div at bounding box center [922, 599] width 67 height 67
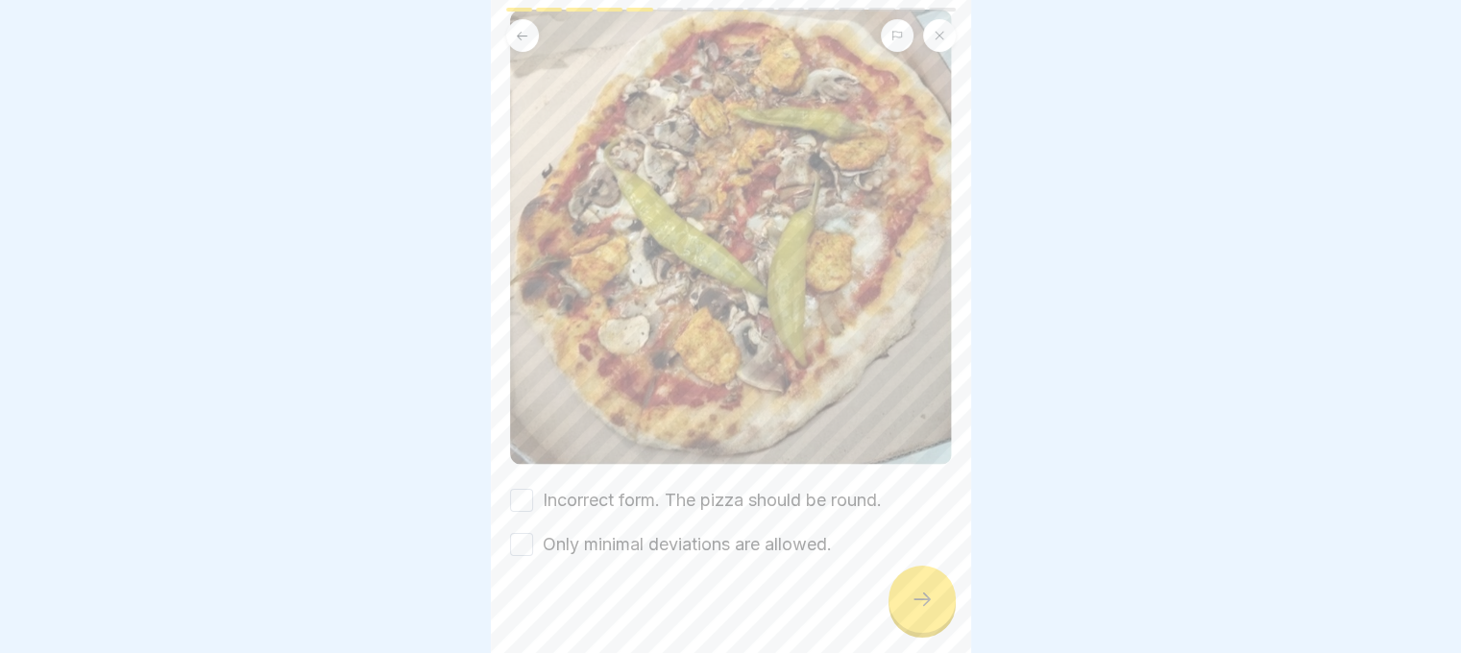
scroll to position [270, 0]
click at [515, 485] on button "Incorrect form. The pizza should be round." at bounding box center [521, 496] width 23 height 23
click at [524, 529] on button "Only minimal deviations are allowed." at bounding box center [521, 540] width 23 height 23
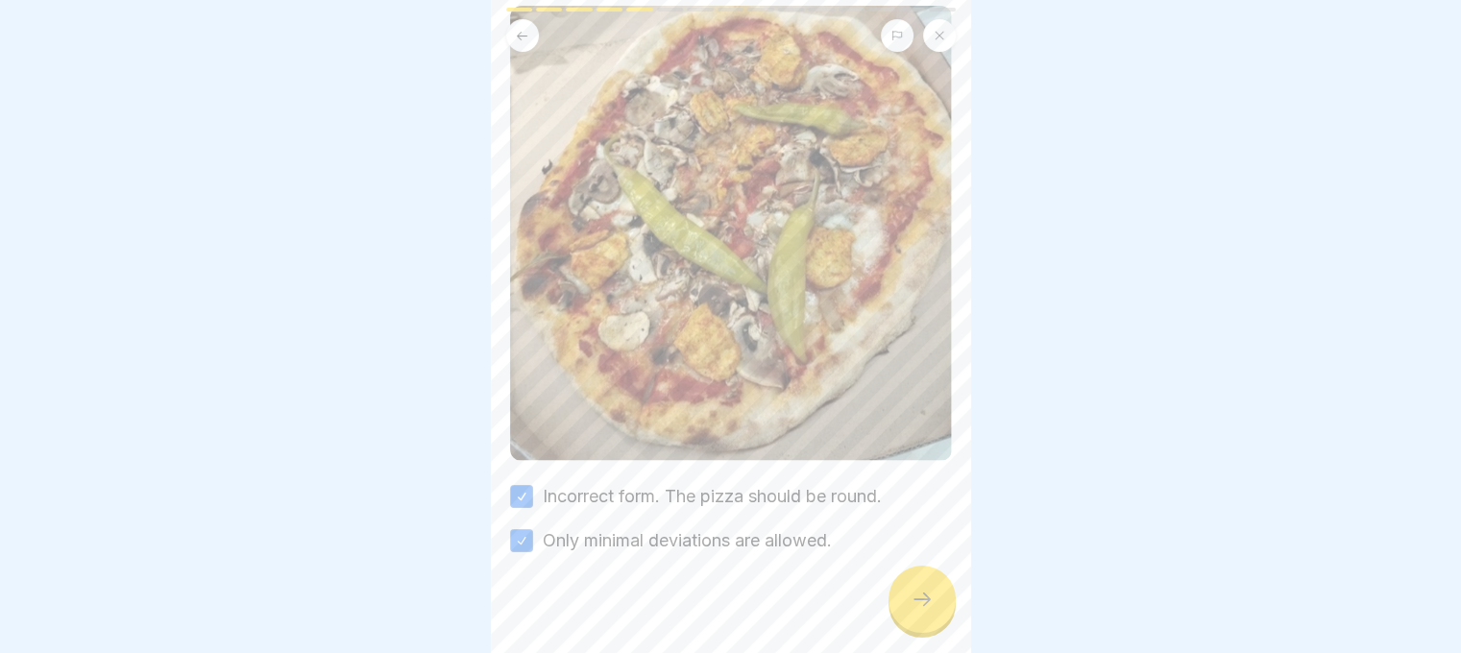
click at [931, 610] on icon at bounding box center [922, 599] width 23 height 23
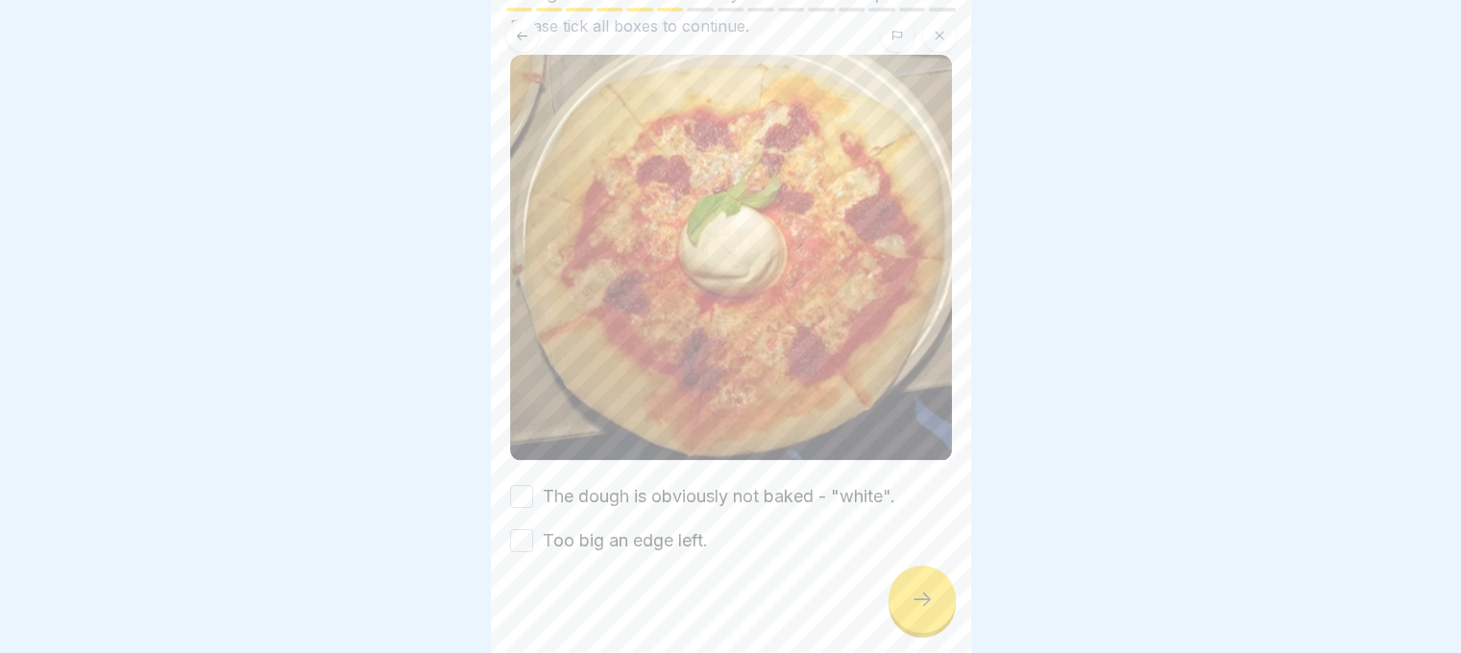
scroll to position [197, 0]
click at [523, 484] on button "The dough is obviously not baked - "white"." at bounding box center [521, 495] width 23 height 23
drag, startPoint x: 523, startPoint y: 506, endPoint x: 542, endPoint y: 513, distance: 20.4
click at [522, 528] on button "Too big an edge left." at bounding box center [521, 539] width 23 height 23
click at [951, 613] on div at bounding box center [922, 599] width 67 height 67
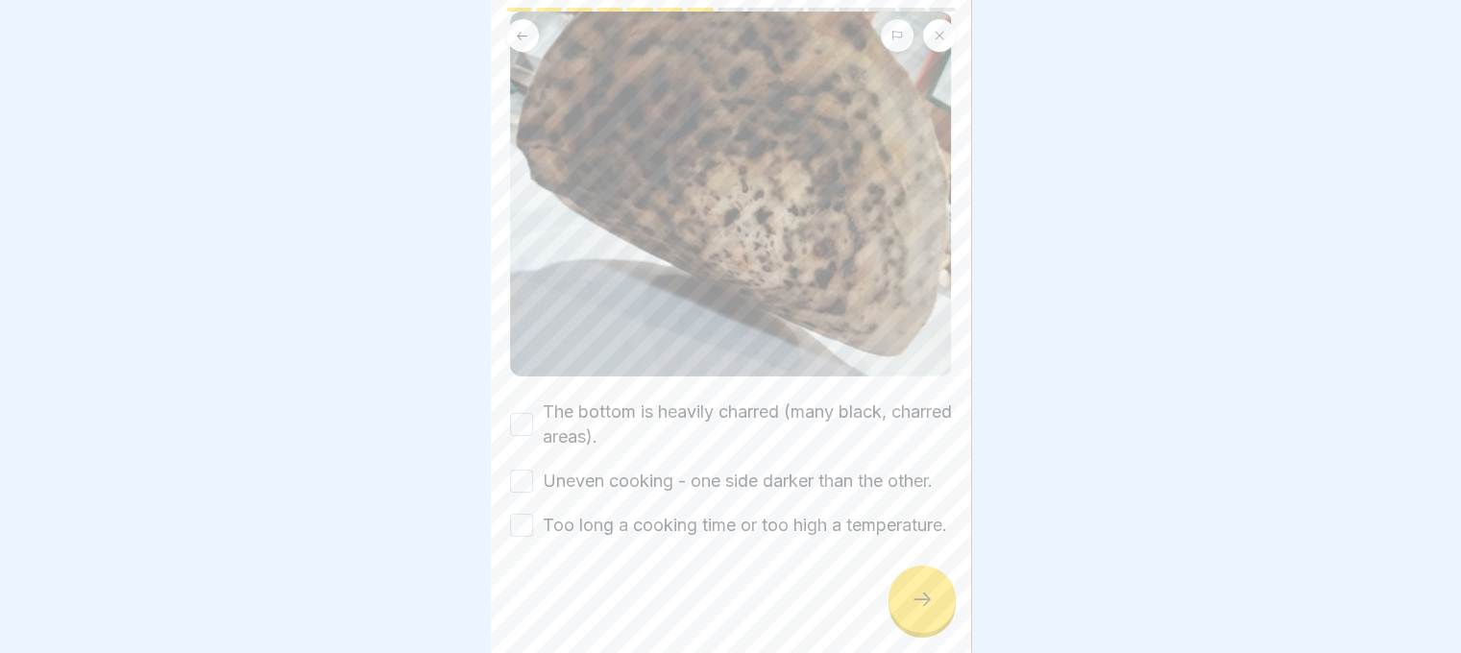
scroll to position [302, 0]
click at [516, 413] on button "The bottom is heavily charred (many black, charred areas)." at bounding box center [521, 424] width 23 height 23
click at [516, 470] on button "Uneven cooking - one side darker than the other." at bounding box center [521, 481] width 23 height 23
click at [514, 514] on button "Too long a cooking time or too high a temperature." at bounding box center [521, 525] width 23 height 23
click at [930, 580] on div at bounding box center [922, 599] width 67 height 67
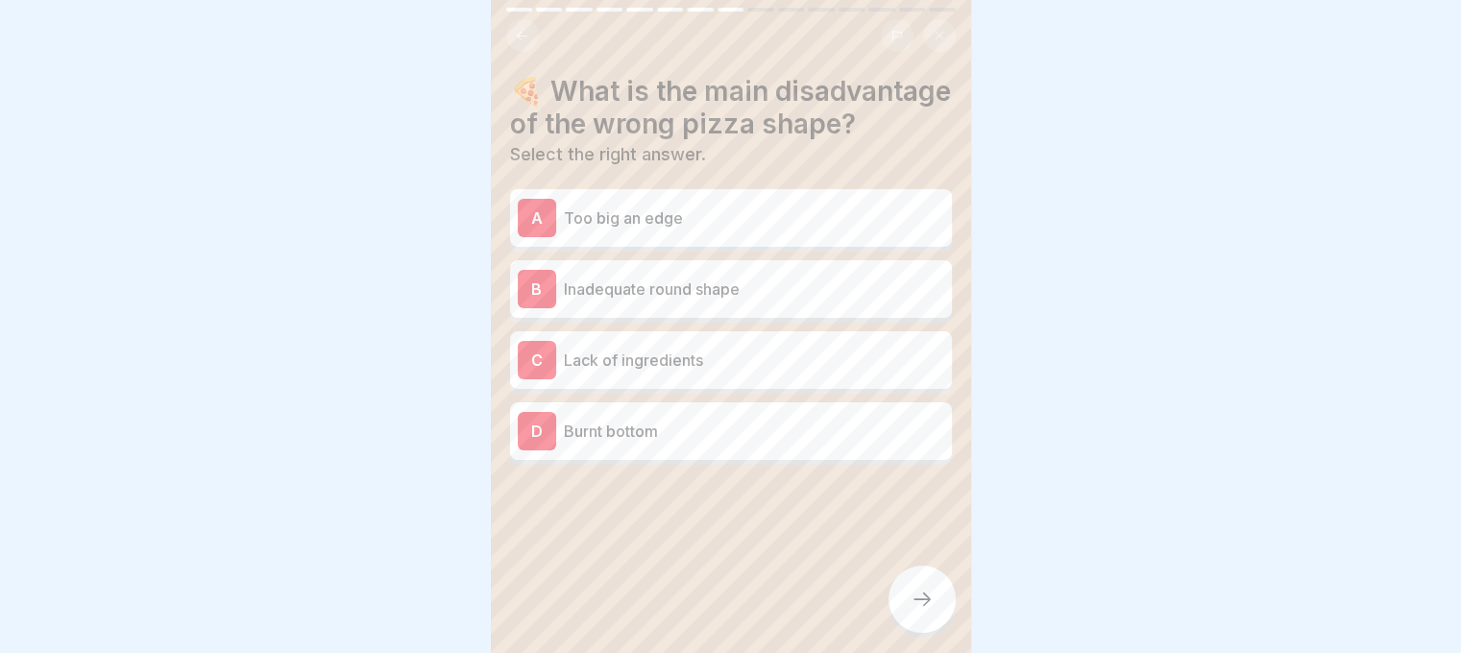
click at [747, 301] on p "Inadequate round shape" at bounding box center [754, 289] width 380 height 23
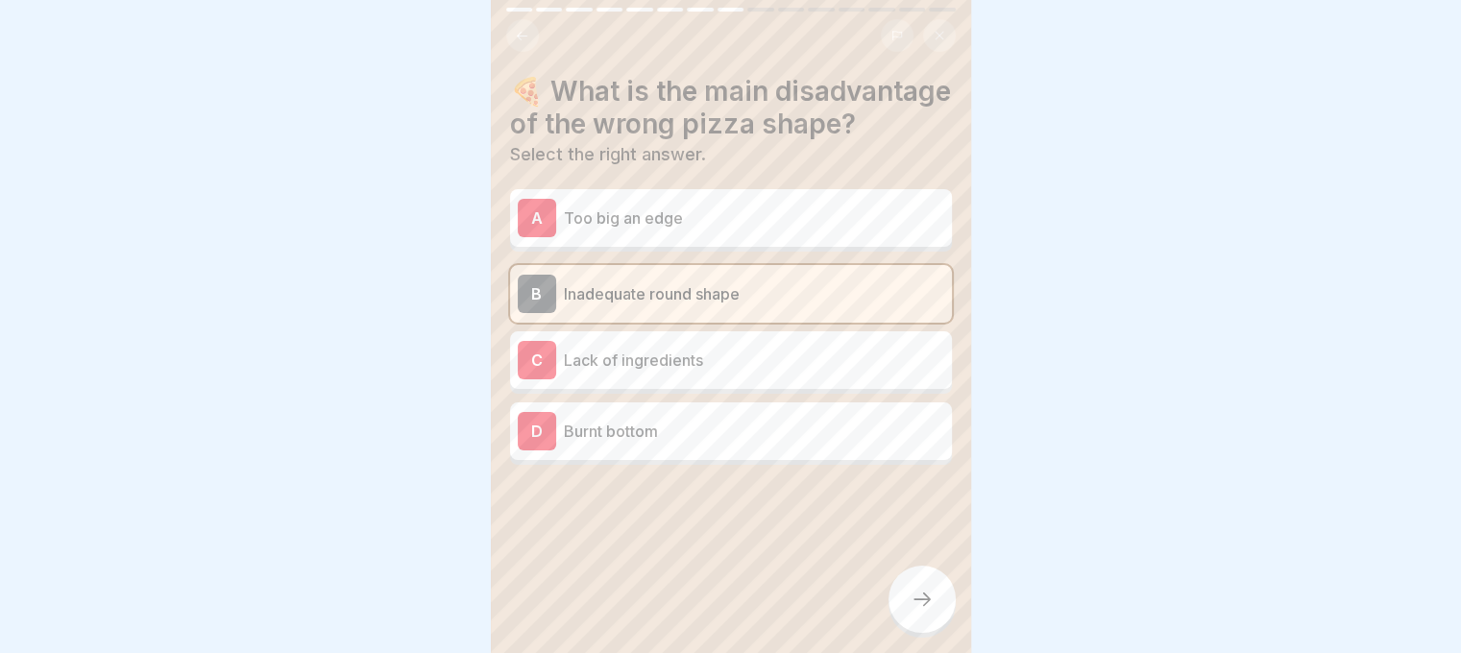
click at [743, 230] on p "Too big an edge" at bounding box center [754, 218] width 380 height 23
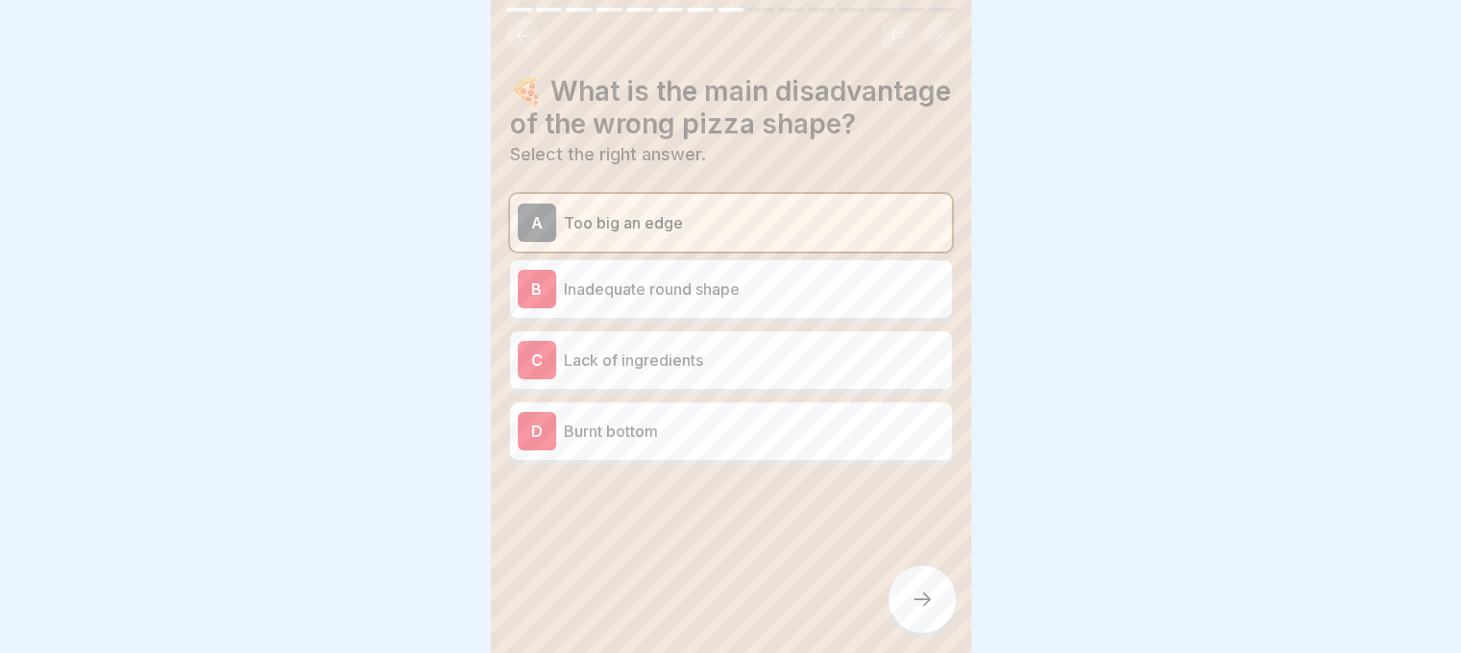
click at [919, 581] on div at bounding box center [922, 599] width 67 height 67
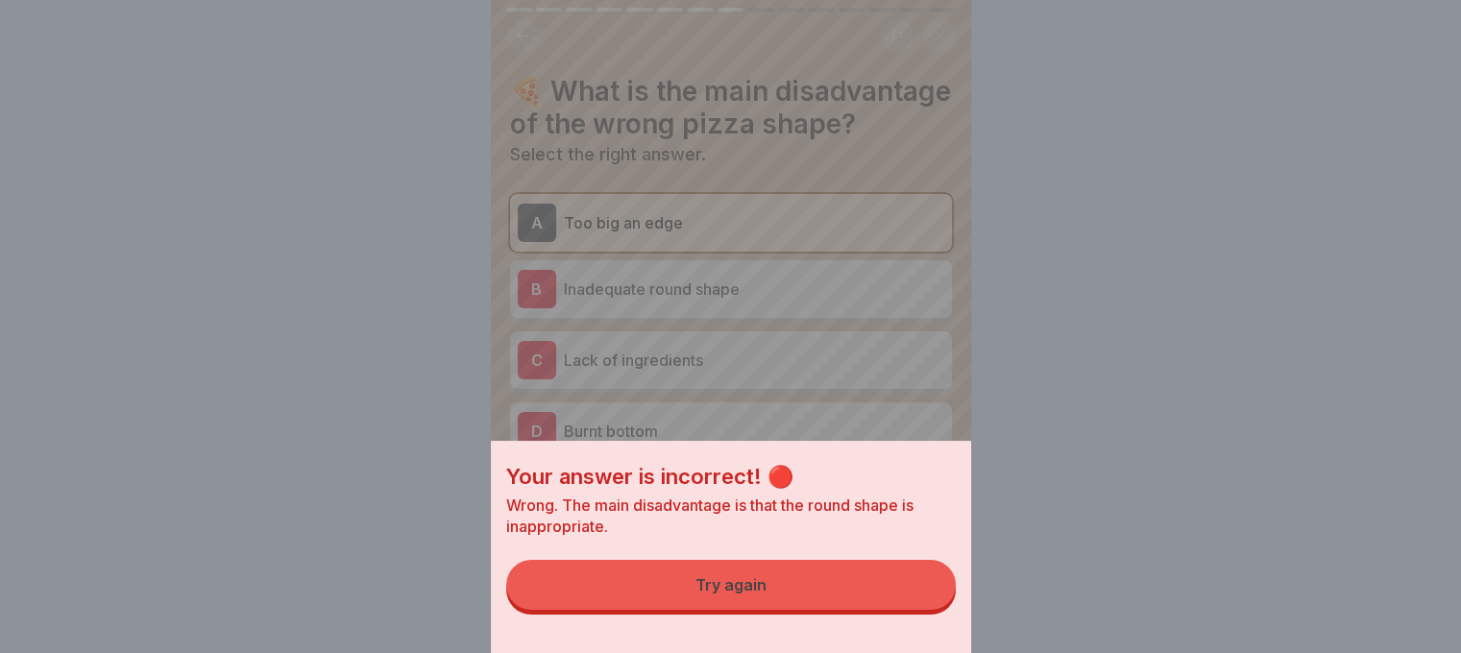
drag, startPoint x: 872, startPoint y: 606, endPoint x: 809, endPoint y: 476, distance: 144.3
click at [872, 606] on button "Try again" at bounding box center [731, 585] width 450 height 50
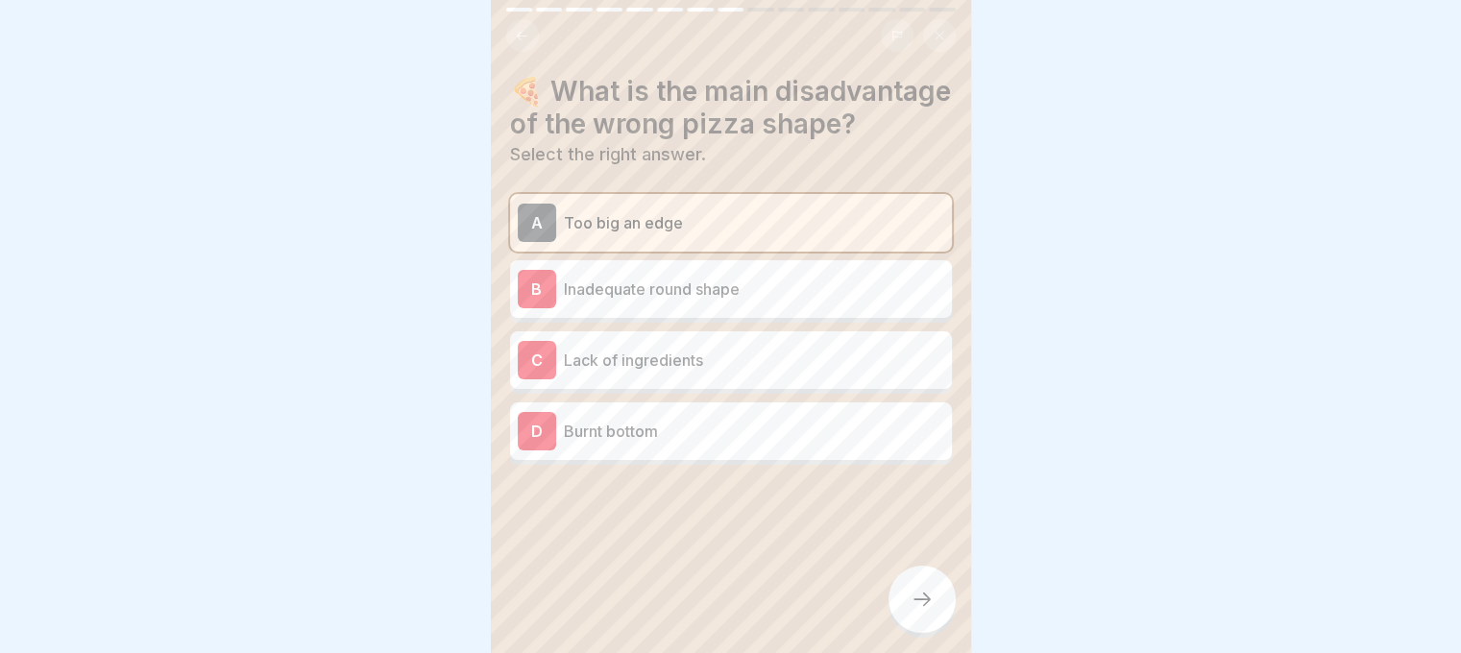
click at [726, 301] on p "Inadequate round shape" at bounding box center [754, 289] width 380 height 23
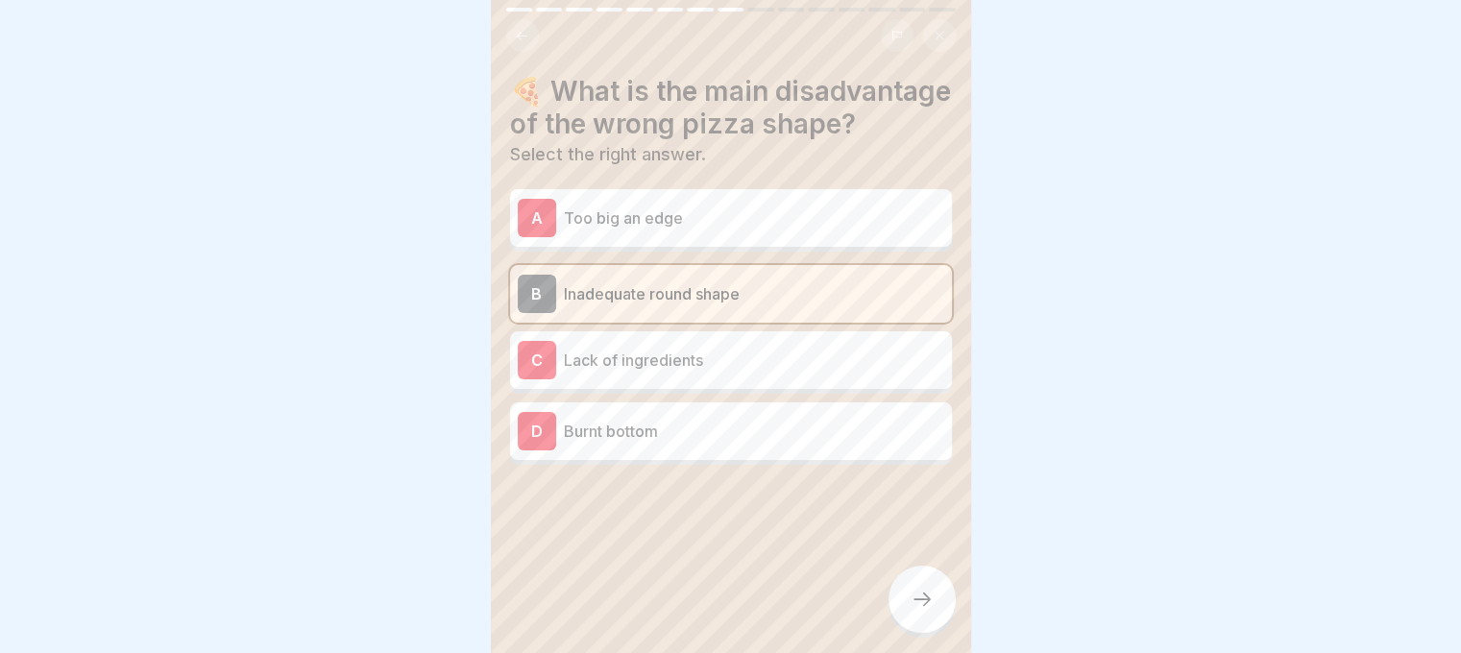
click at [906, 600] on div at bounding box center [922, 599] width 67 height 67
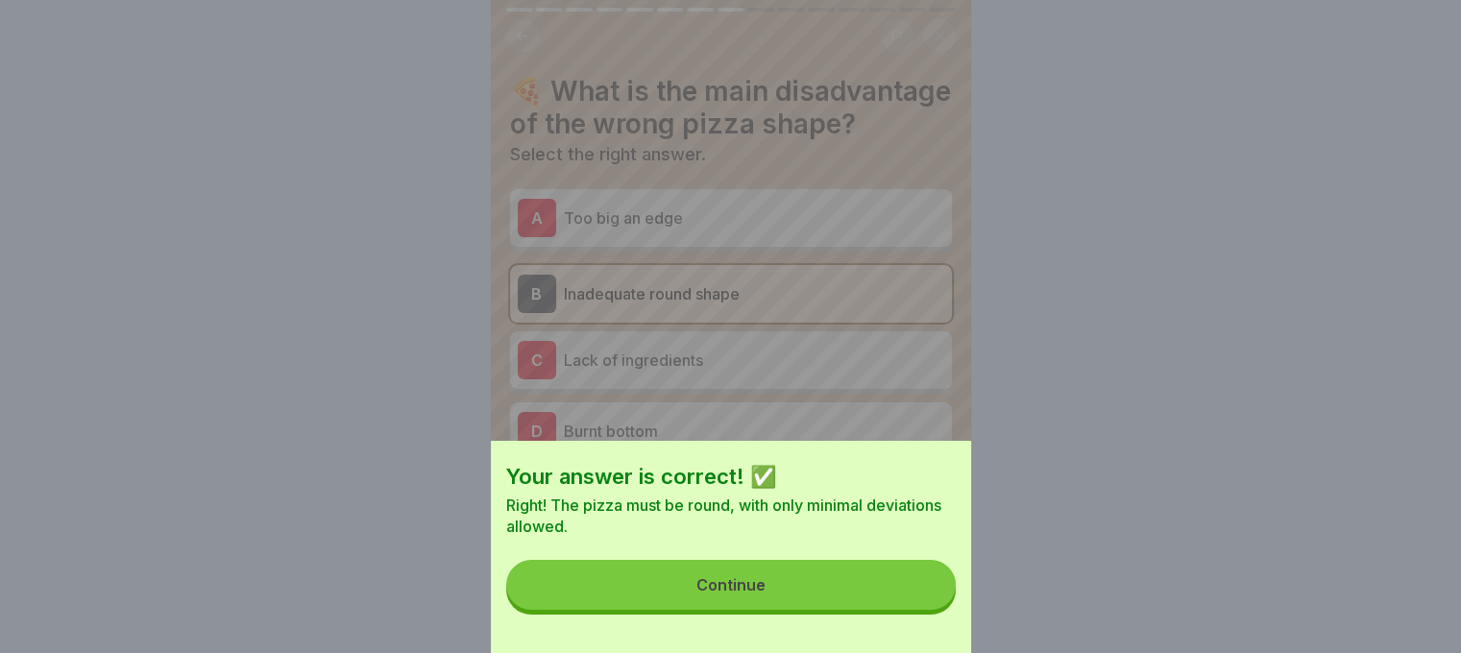
drag, startPoint x: 840, startPoint y: 587, endPoint x: 834, endPoint y: 574, distance: 14.2
click at [839, 587] on button "Continue" at bounding box center [731, 585] width 450 height 50
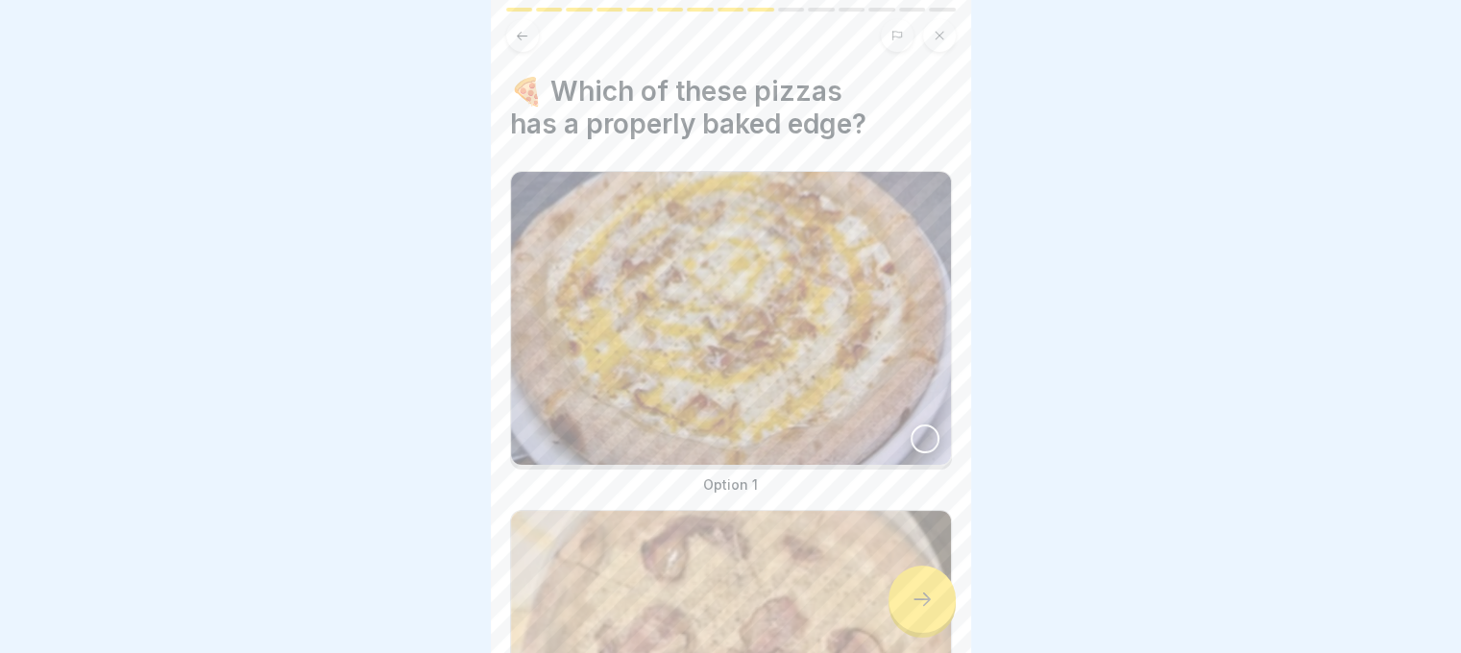
click at [921, 425] on div at bounding box center [925, 439] width 29 height 29
click at [922, 607] on icon at bounding box center [922, 599] width 23 height 23
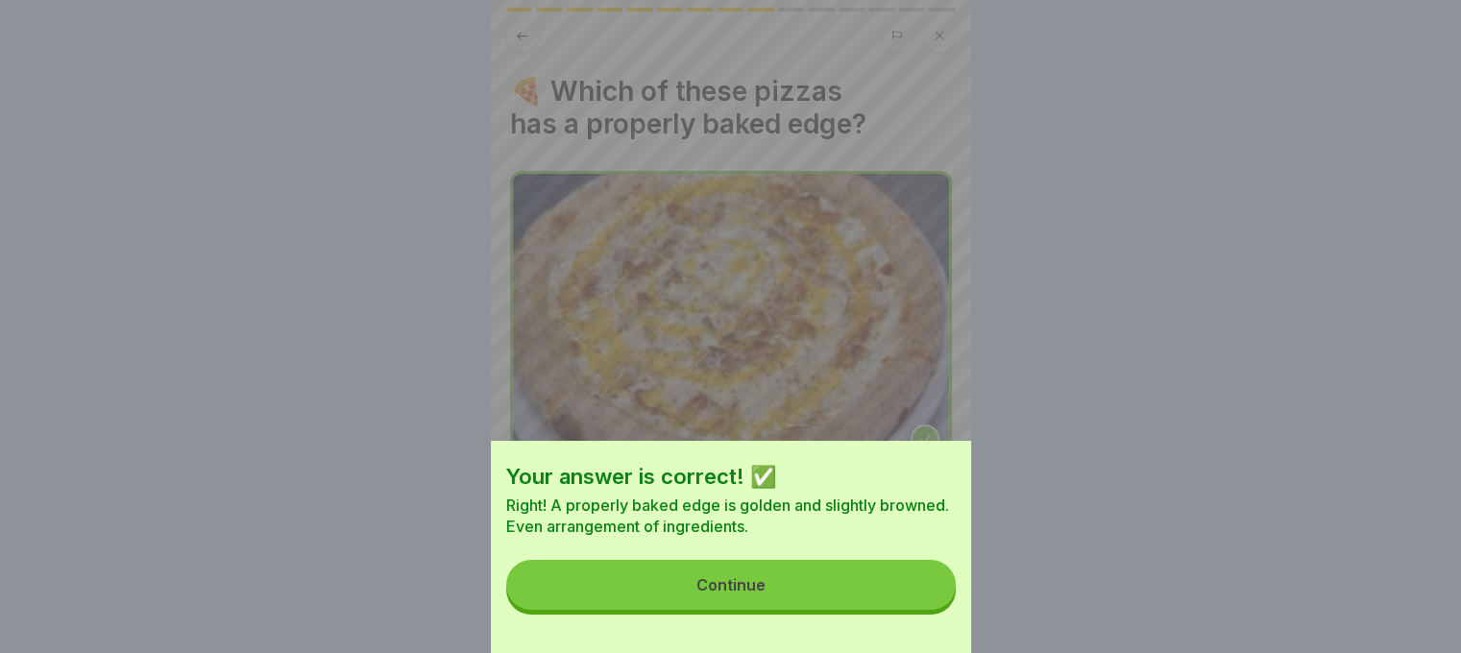
click at [874, 599] on button "Continue" at bounding box center [731, 585] width 450 height 50
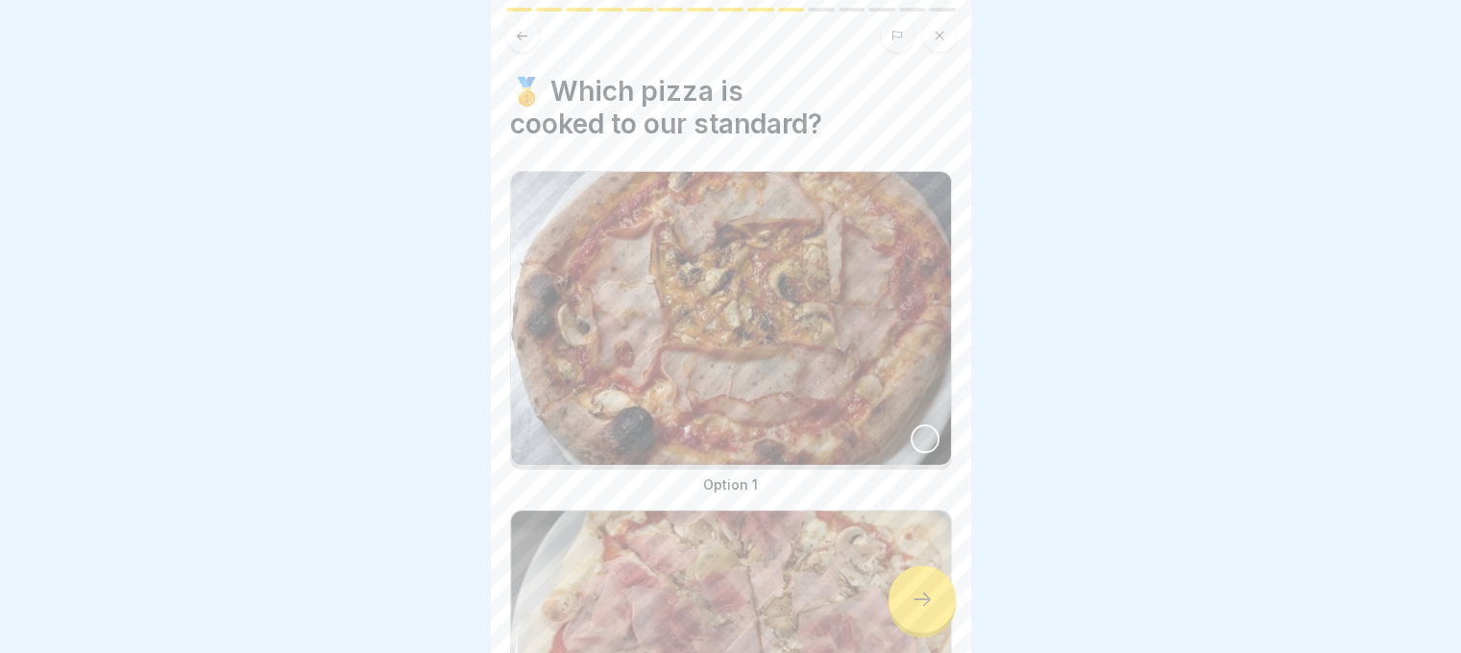
click at [916, 425] on div at bounding box center [925, 439] width 29 height 29
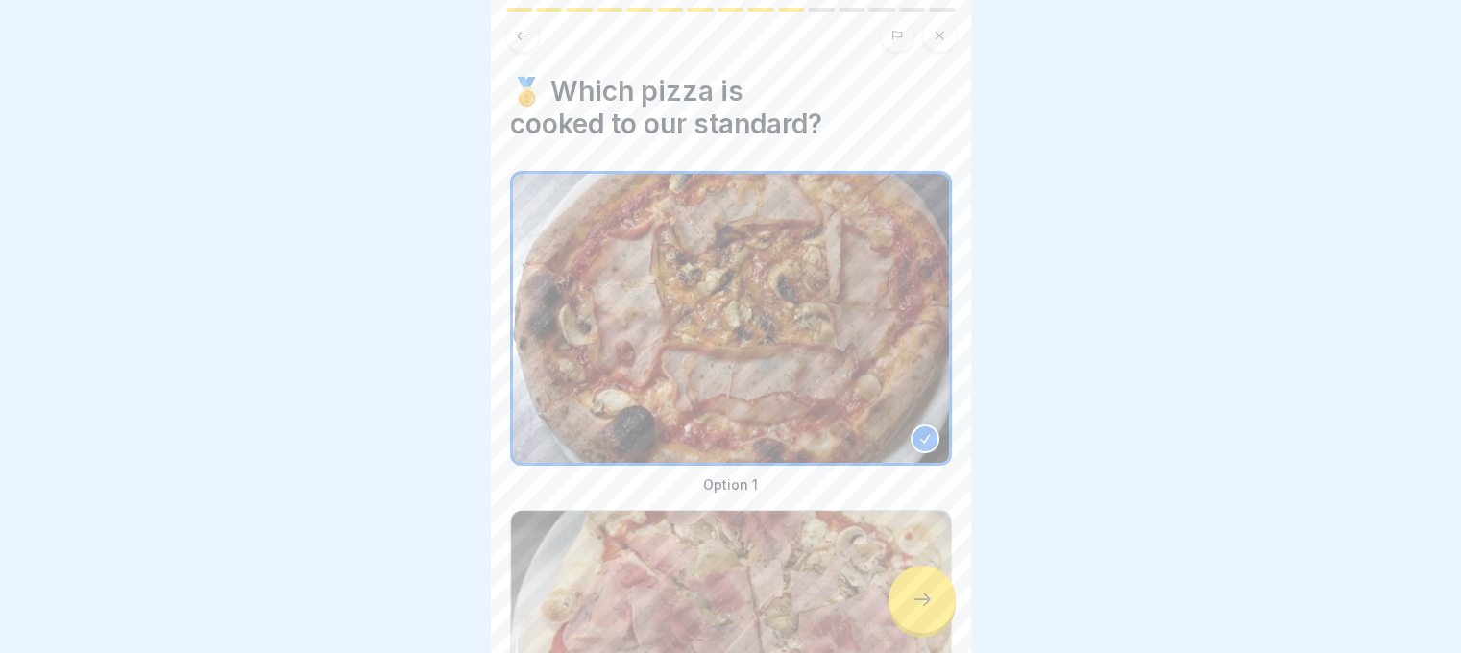
click at [934, 608] on div at bounding box center [922, 599] width 67 height 67
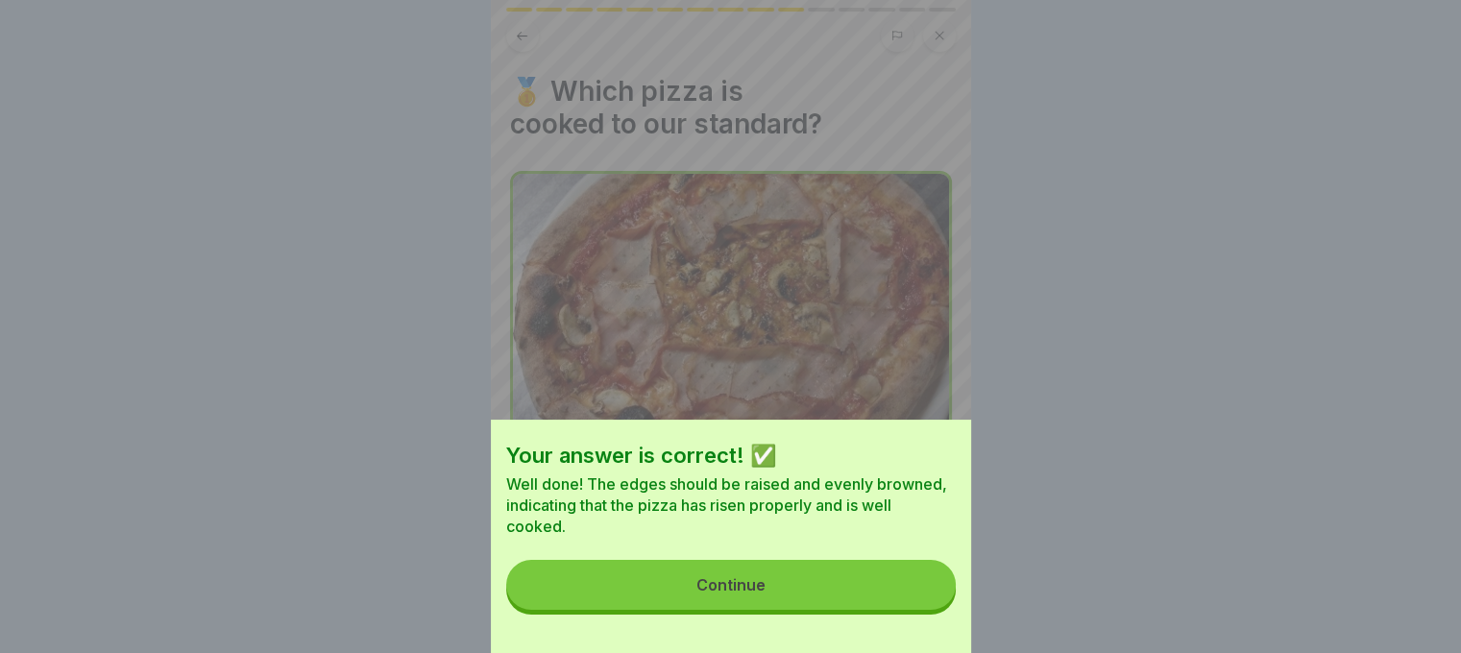
click at [927, 605] on button "Continue" at bounding box center [731, 585] width 450 height 50
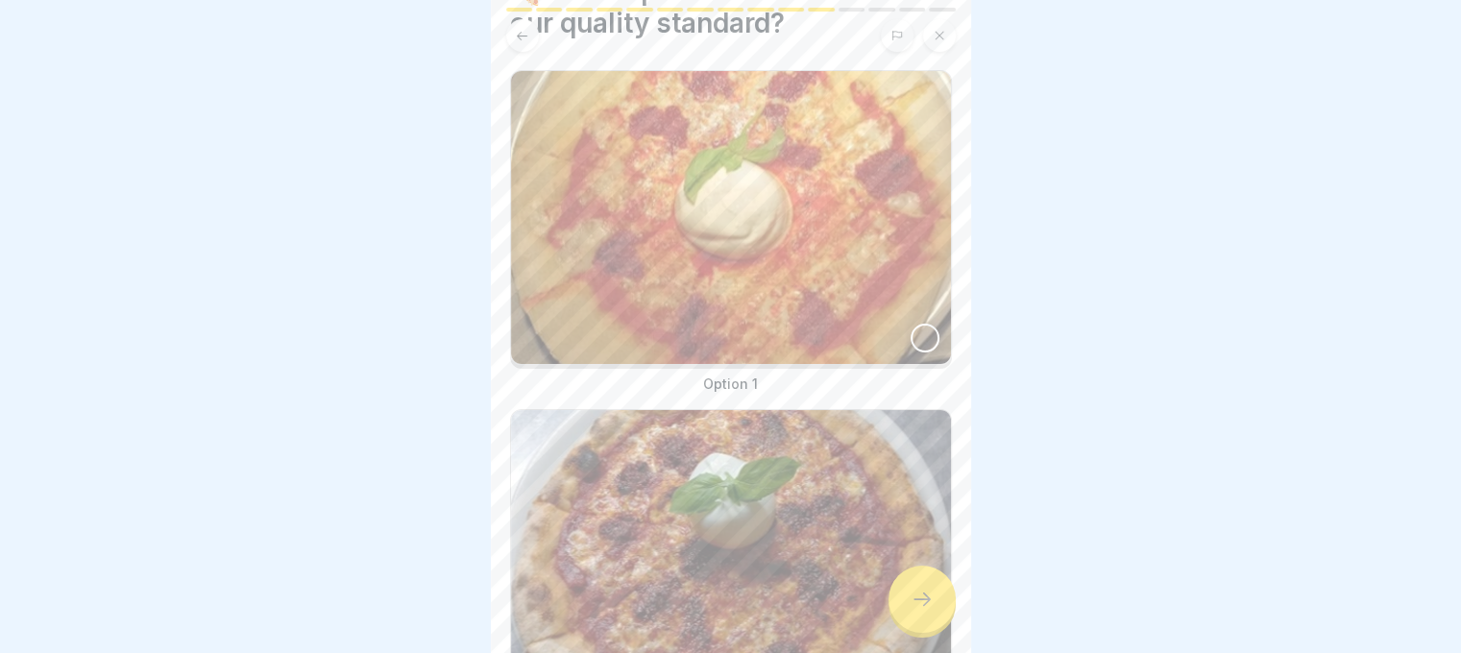
scroll to position [276, 0]
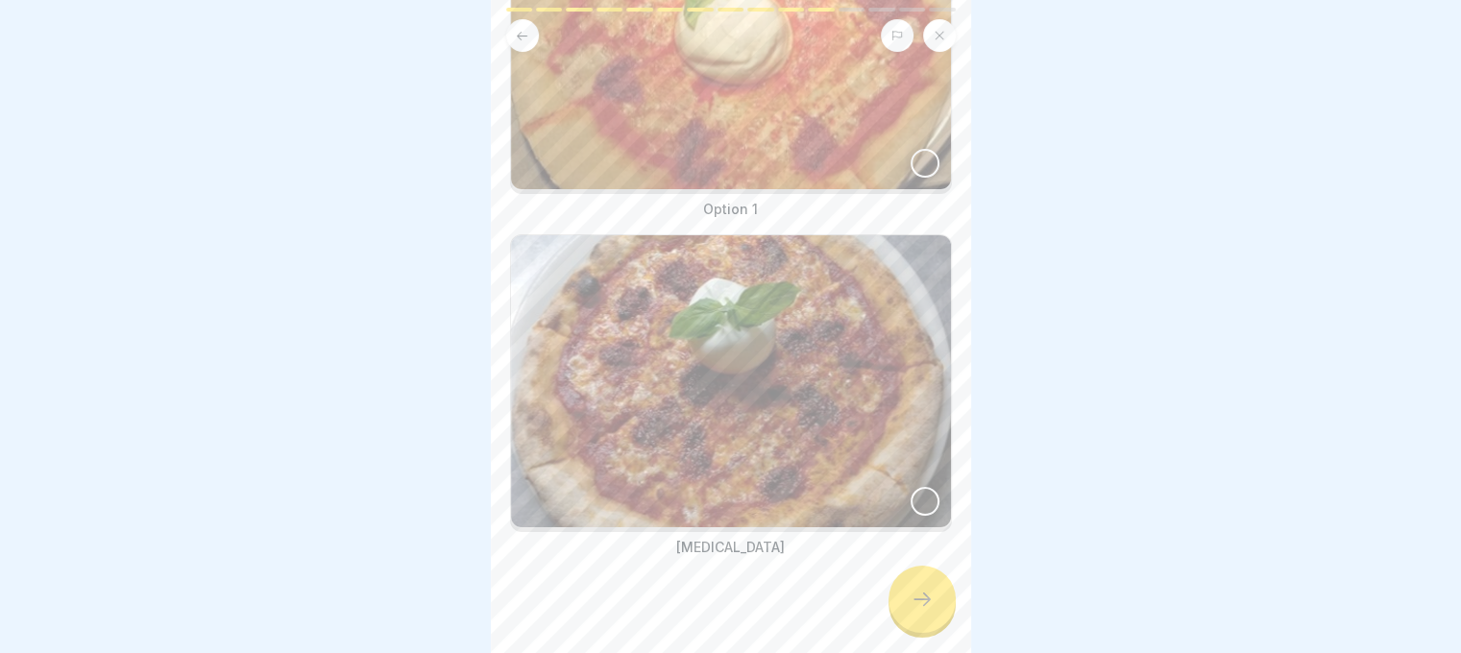
click at [911, 487] on div at bounding box center [925, 501] width 29 height 29
click at [918, 602] on icon at bounding box center [922, 599] width 23 height 23
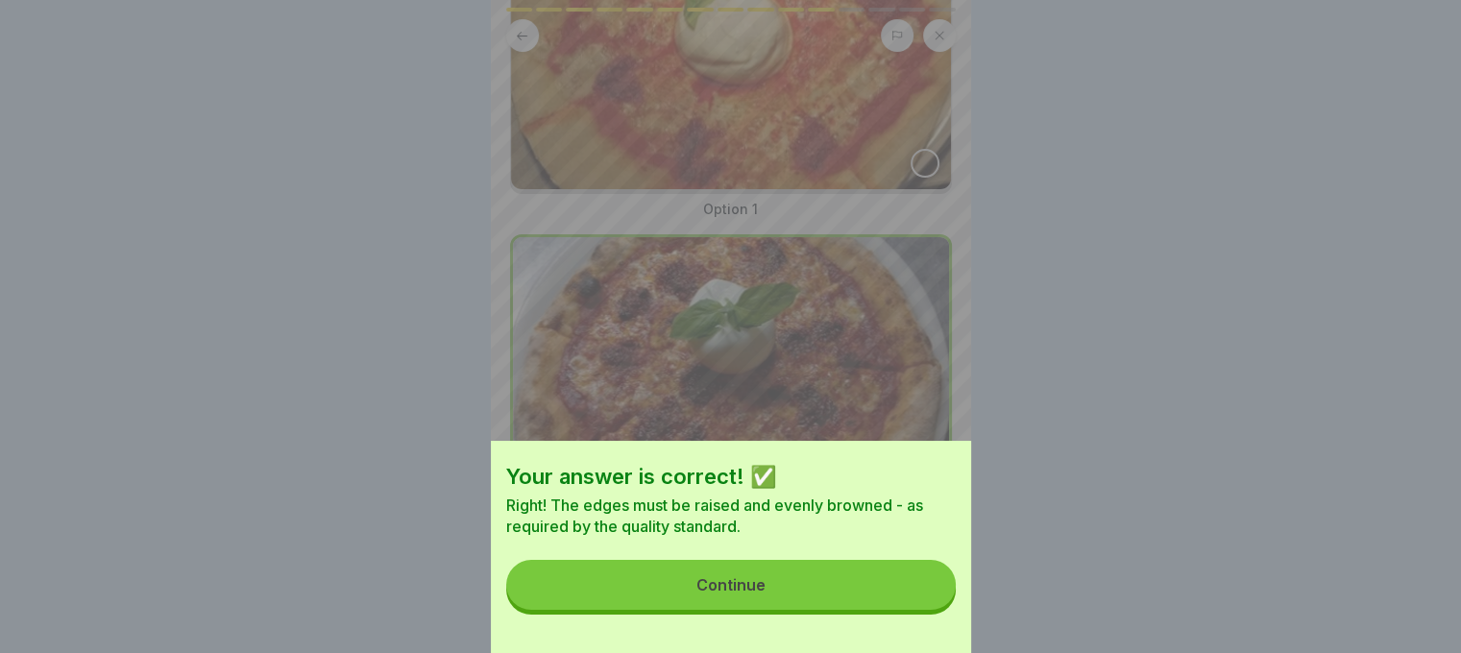
click at [911, 599] on button "Continue" at bounding box center [731, 585] width 450 height 50
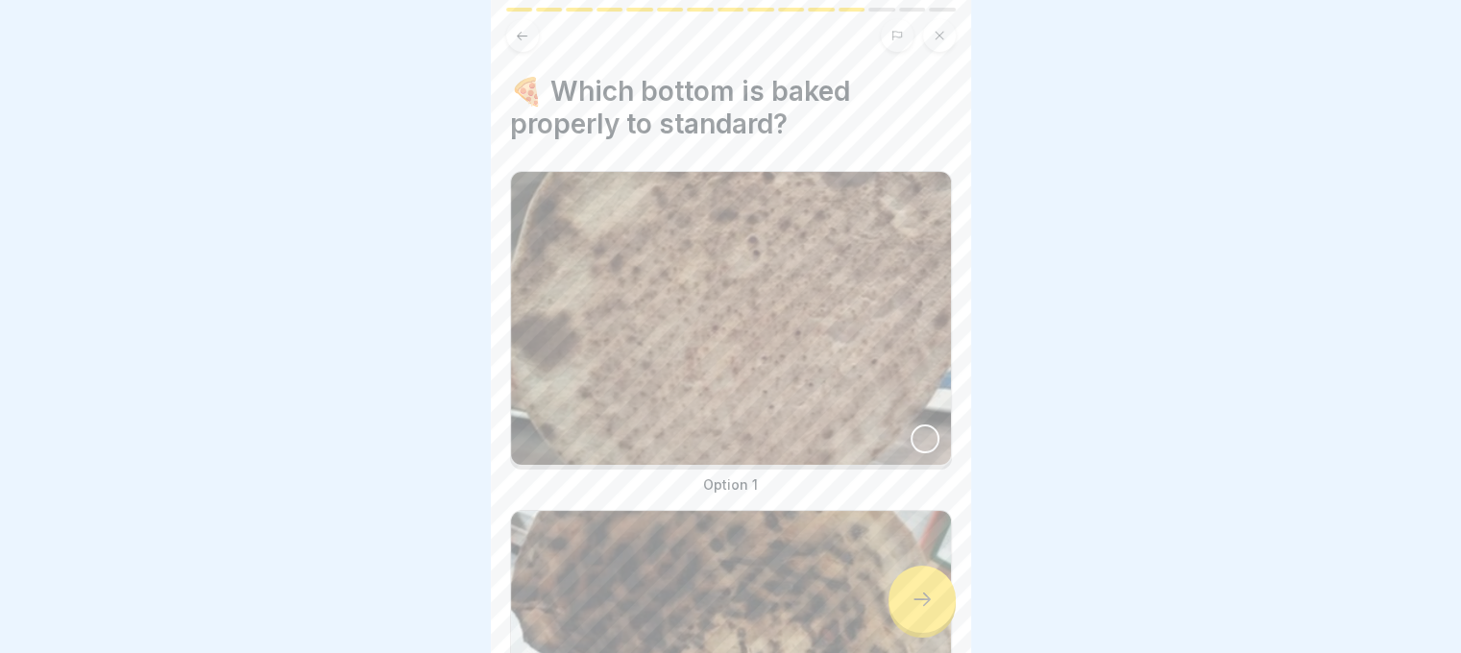
click at [911, 425] on div at bounding box center [925, 439] width 29 height 29
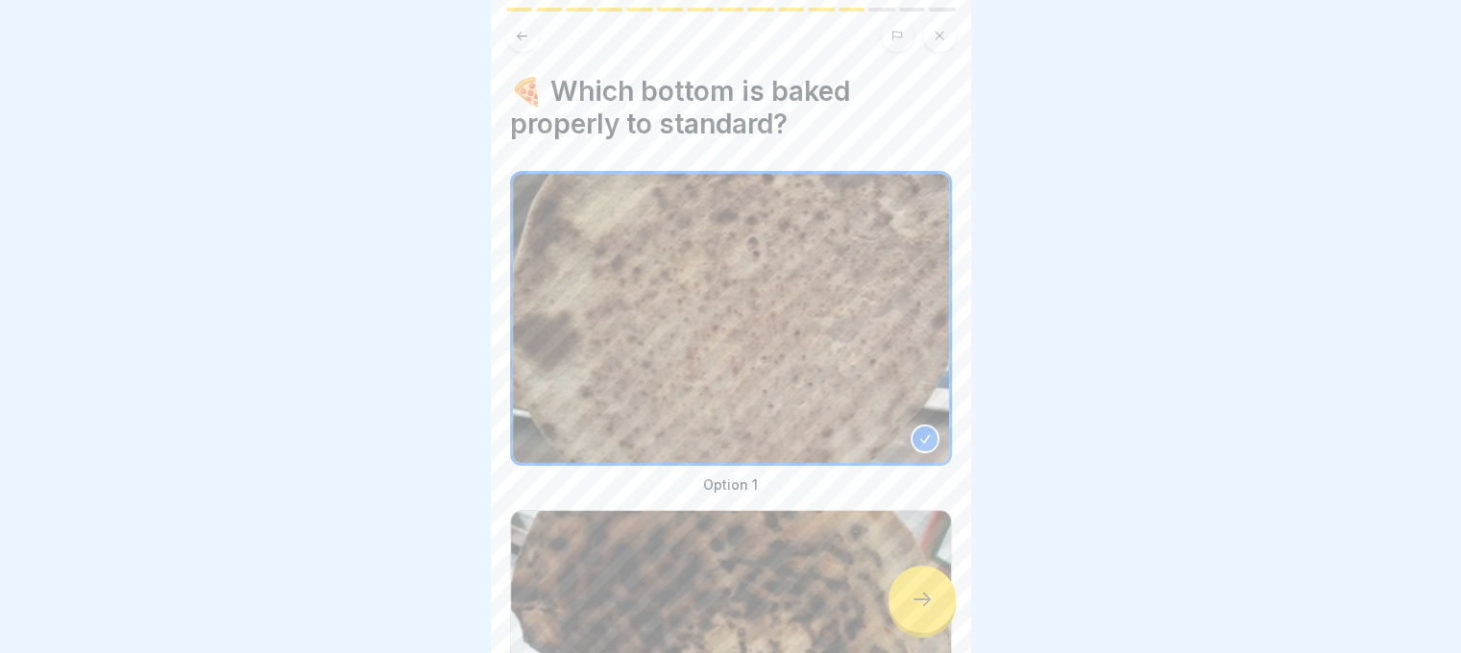
click at [916, 587] on div at bounding box center [922, 599] width 67 height 67
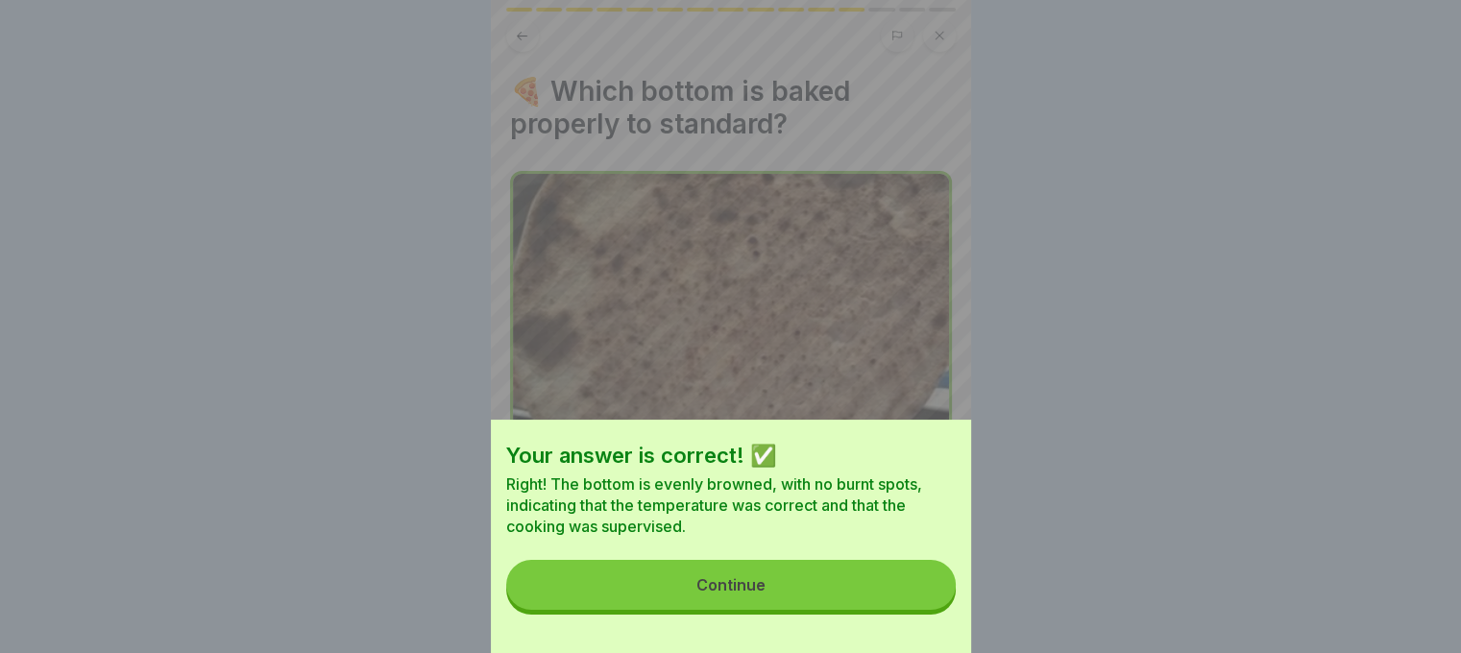
click at [815, 590] on button "Continue" at bounding box center [731, 585] width 450 height 50
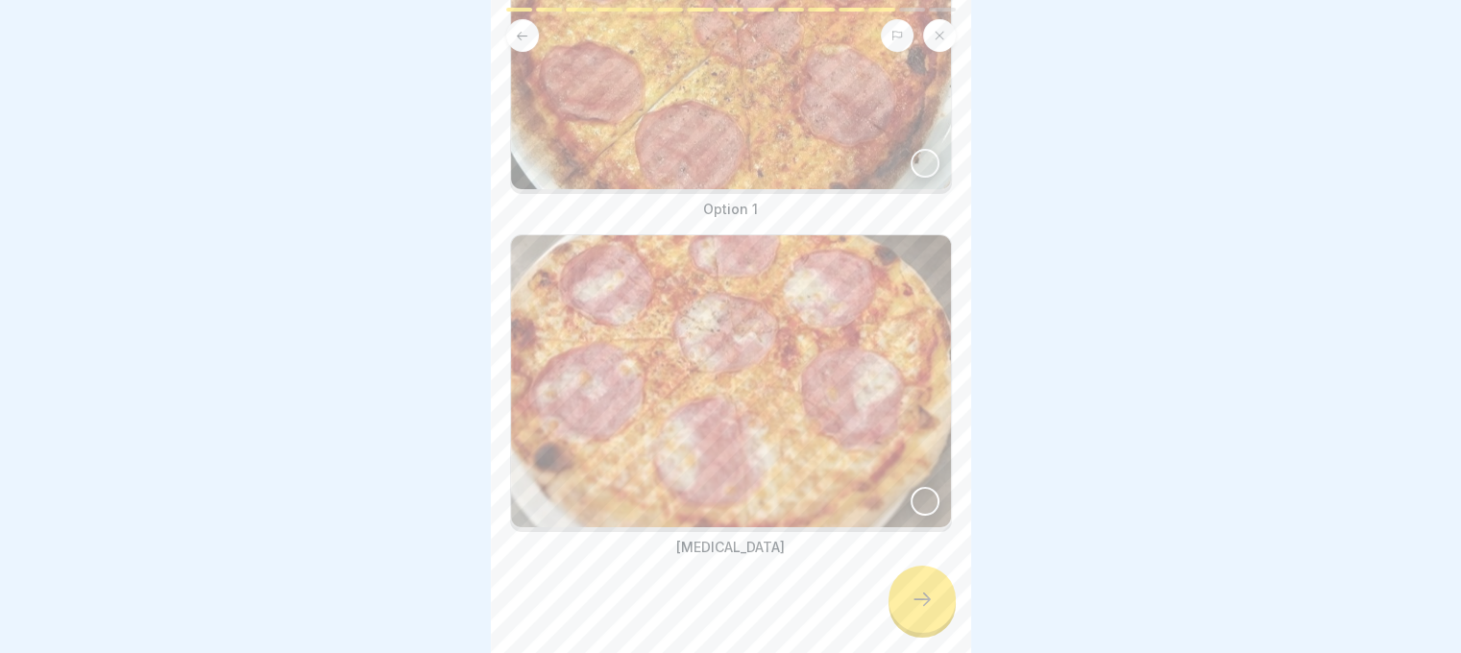
click at [911, 487] on div at bounding box center [925, 501] width 29 height 29
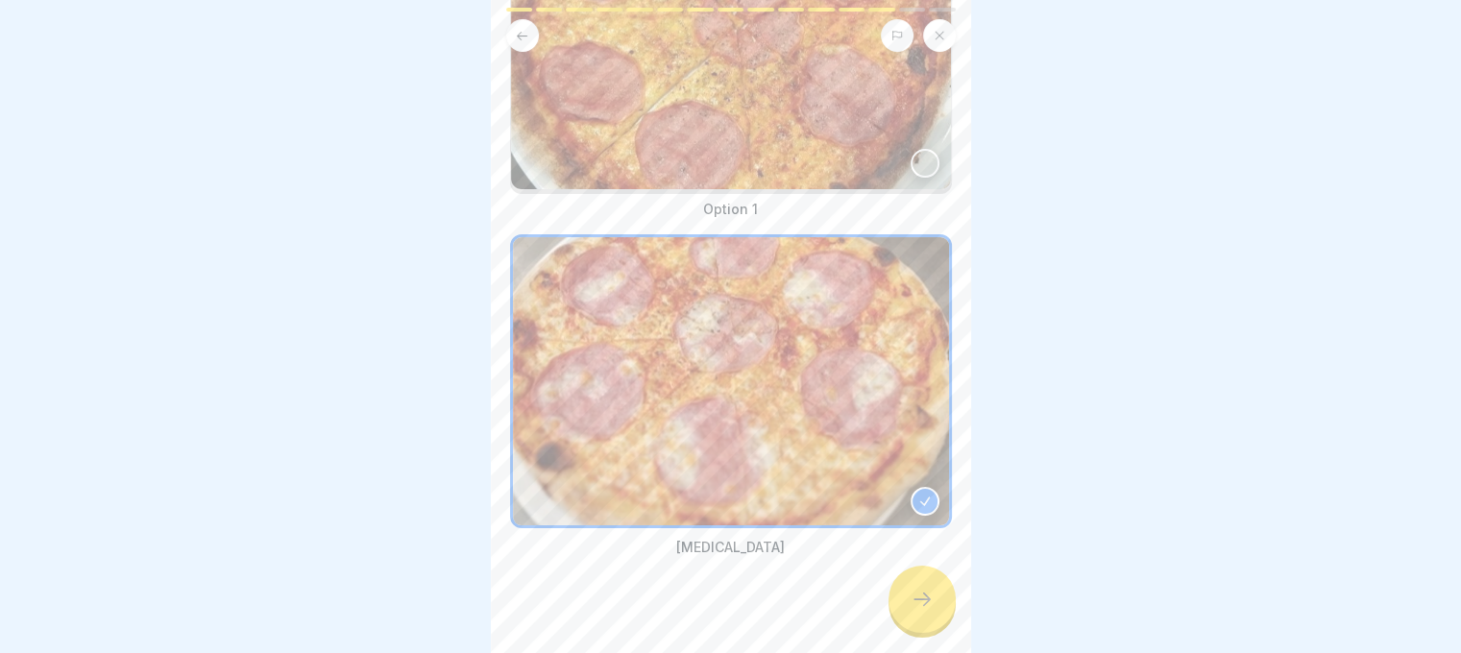
click at [924, 587] on div at bounding box center [922, 599] width 67 height 67
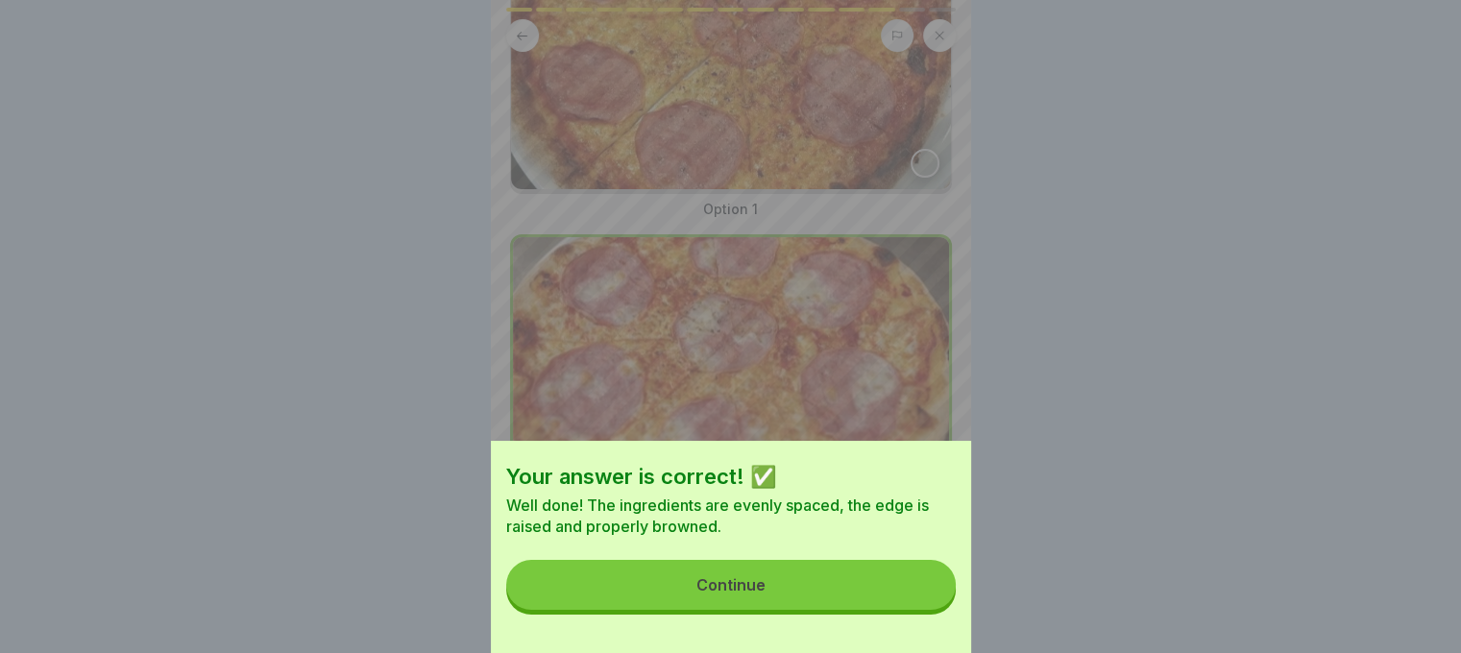
click at [912, 597] on button "Continue" at bounding box center [731, 585] width 450 height 50
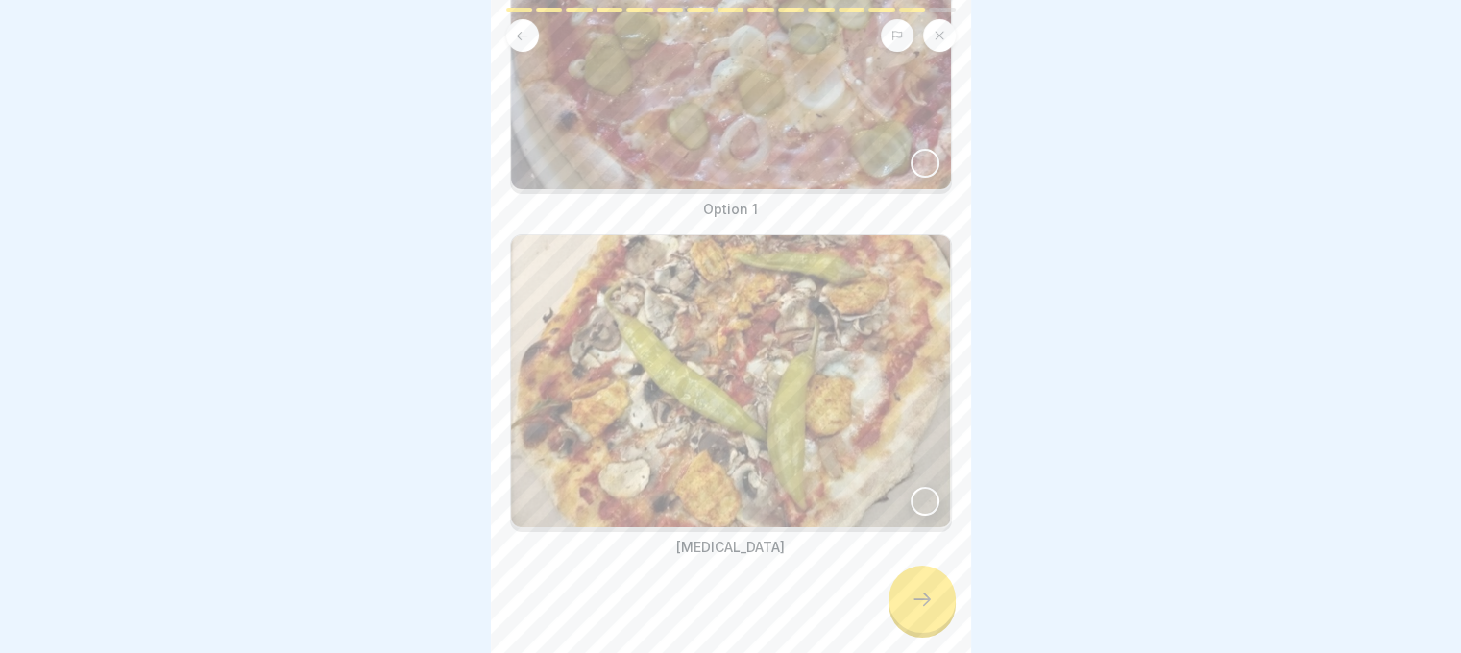
click at [913, 149] on div at bounding box center [925, 163] width 29 height 29
click at [903, 606] on div at bounding box center [922, 599] width 67 height 67
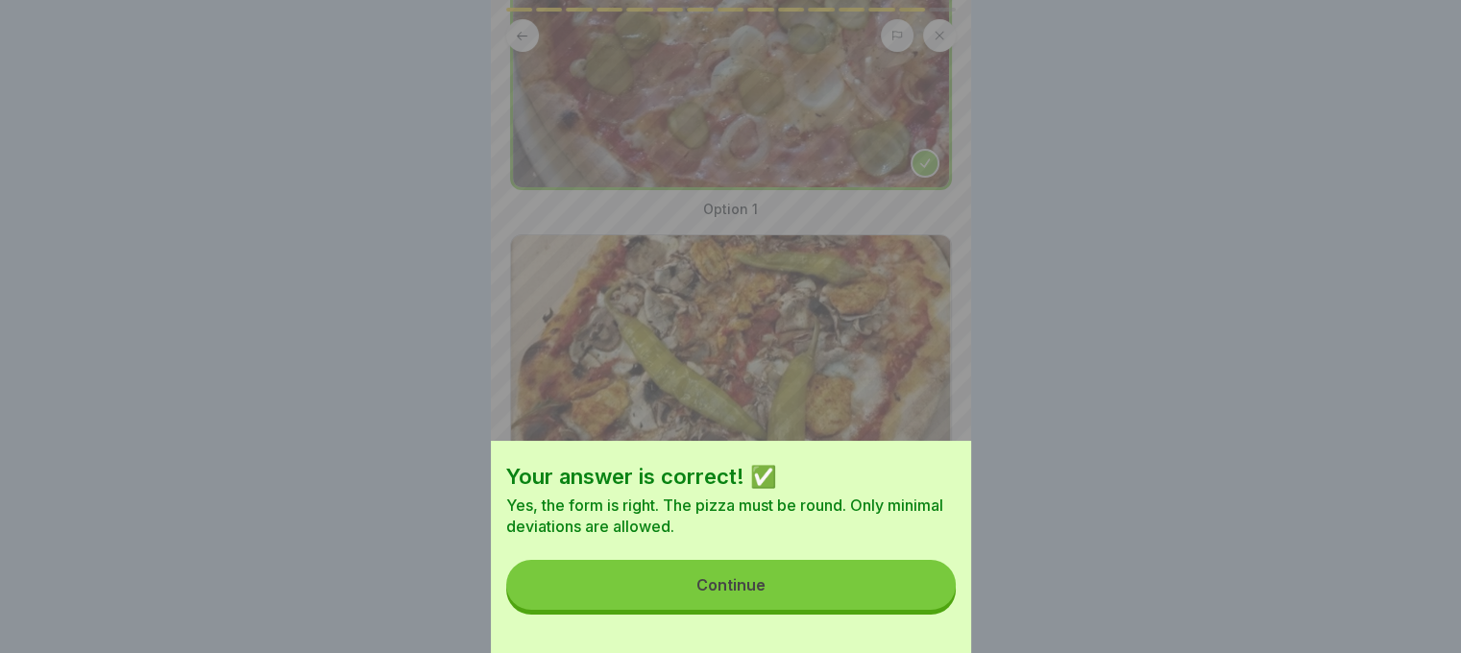
click at [868, 599] on button "Continue" at bounding box center [731, 585] width 450 height 50
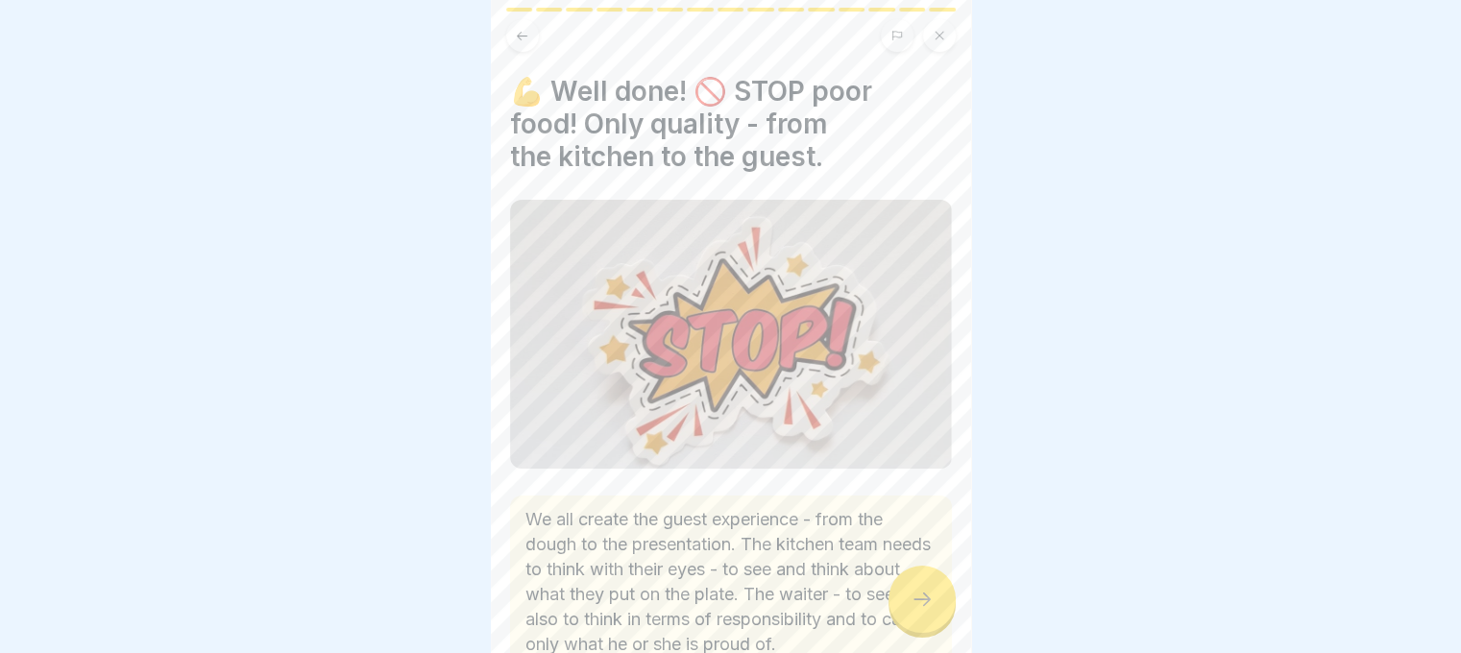
scroll to position [472, 0]
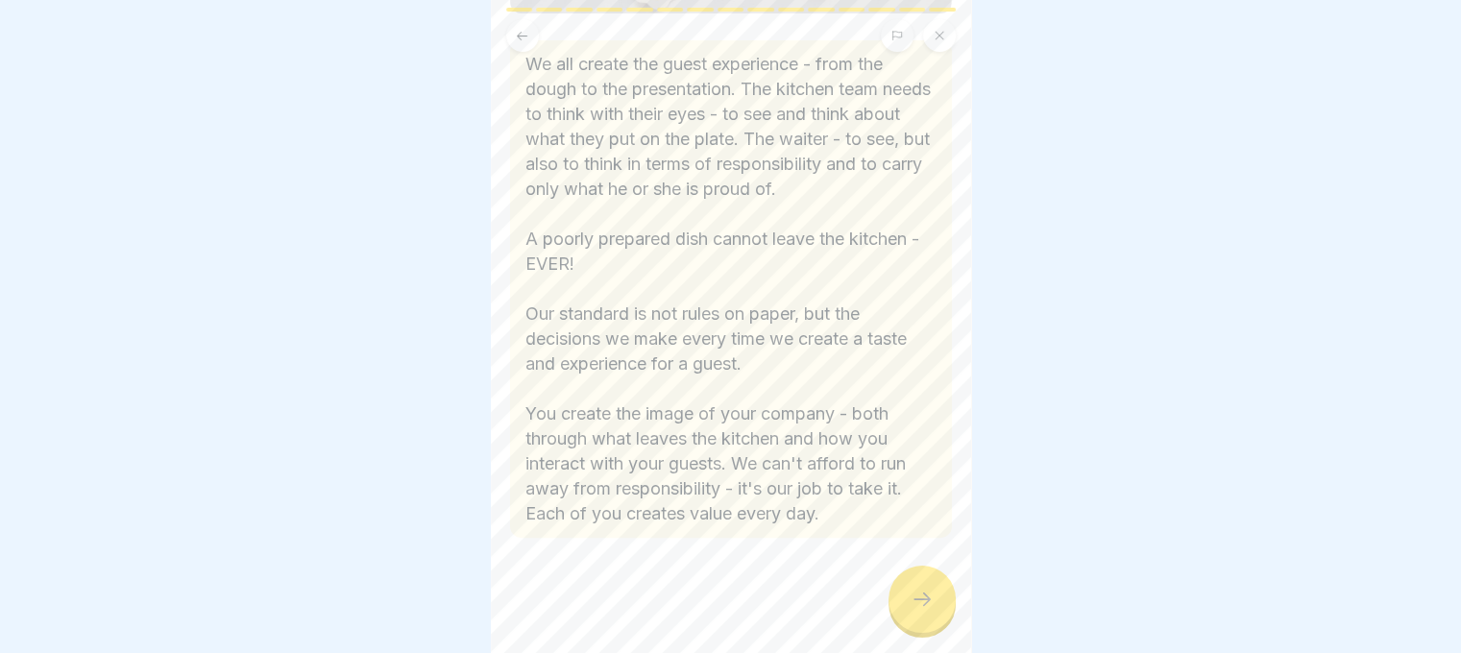
click at [930, 594] on icon at bounding box center [922, 599] width 23 height 23
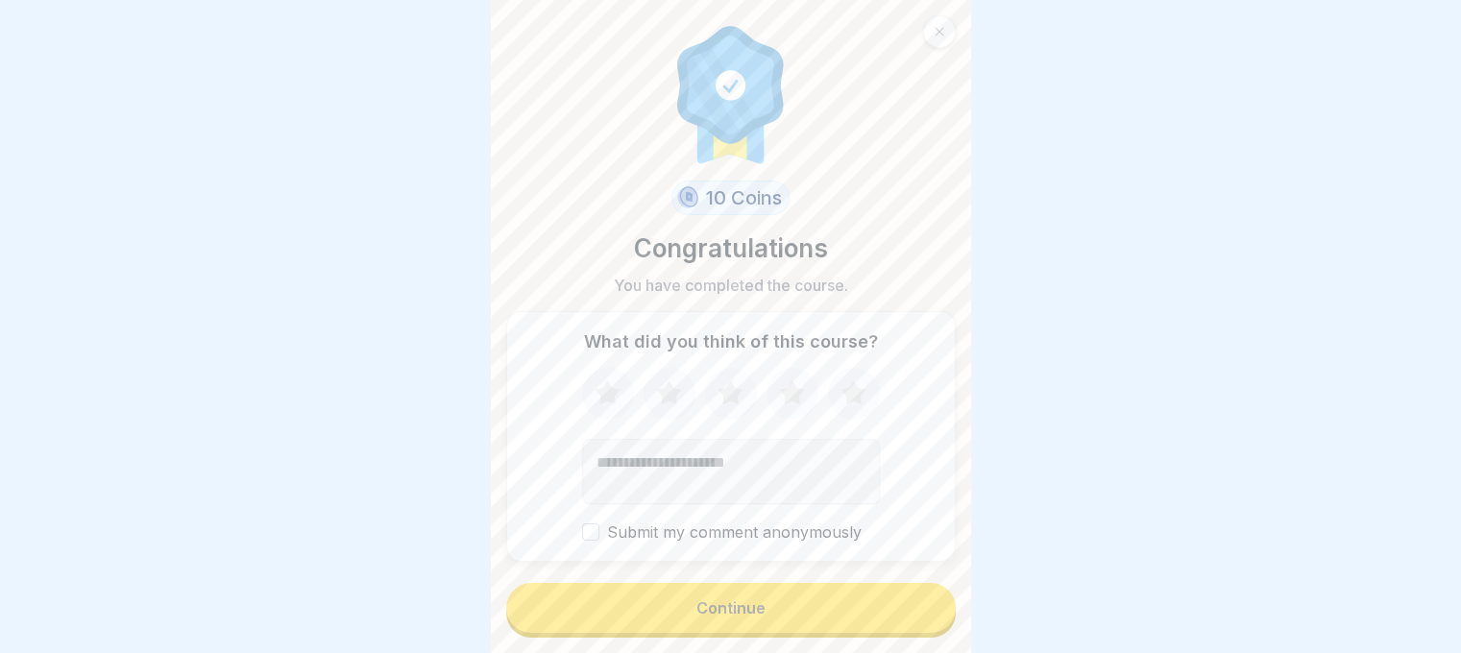
click at [810, 617] on button "Continue" at bounding box center [731, 608] width 450 height 50
